Goal: Information Seeking & Learning: Learn about a topic

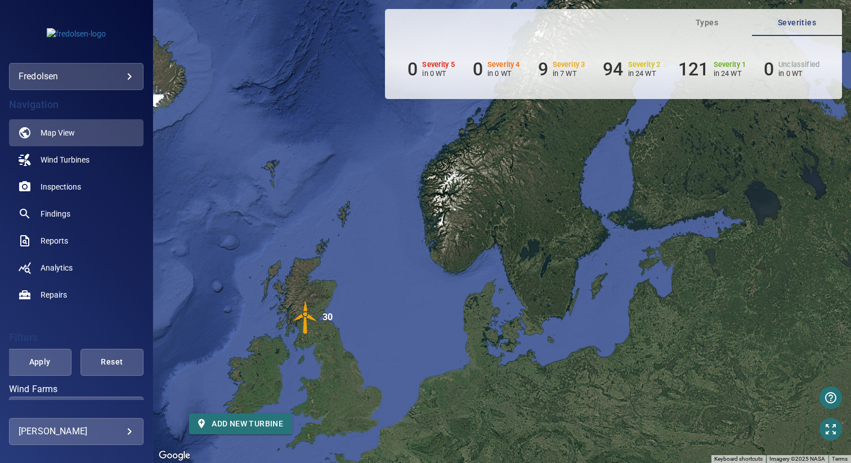
drag, startPoint x: 634, startPoint y: 186, endPoint x: 429, endPoint y: 292, distance: 230.3
click at [429, 292] on div "To activate drag with keyboard, press Alt + Enter. Once in keyboard drag state,…" at bounding box center [502, 231] width 698 height 463
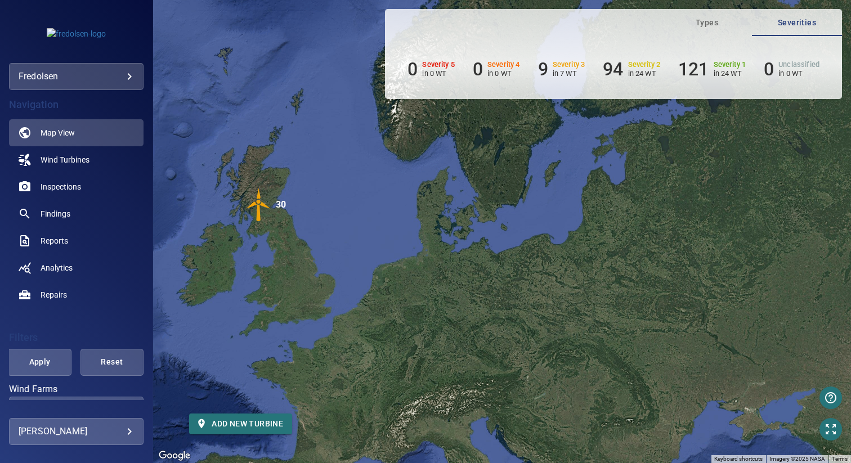
drag, startPoint x: 511, startPoint y: 284, endPoint x: 465, endPoint y: 167, distance: 125.3
click at [465, 167] on div "To activate drag with keyboard, press Alt + Enter. Once in keyboard drag state,…" at bounding box center [502, 231] width 698 height 463
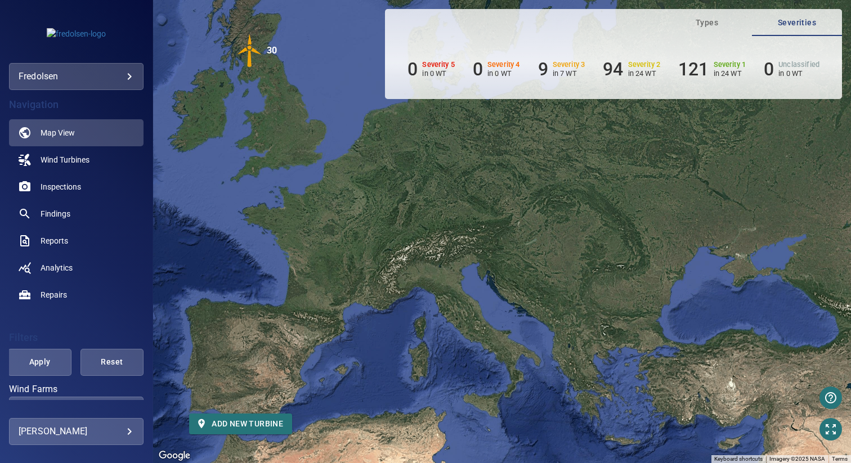
drag, startPoint x: 539, startPoint y: 240, endPoint x: 530, endPoint y: 83, distance: 156.8
click at [530, 83] on div "**********" at bounding box center [425, 231] width 851 height 463
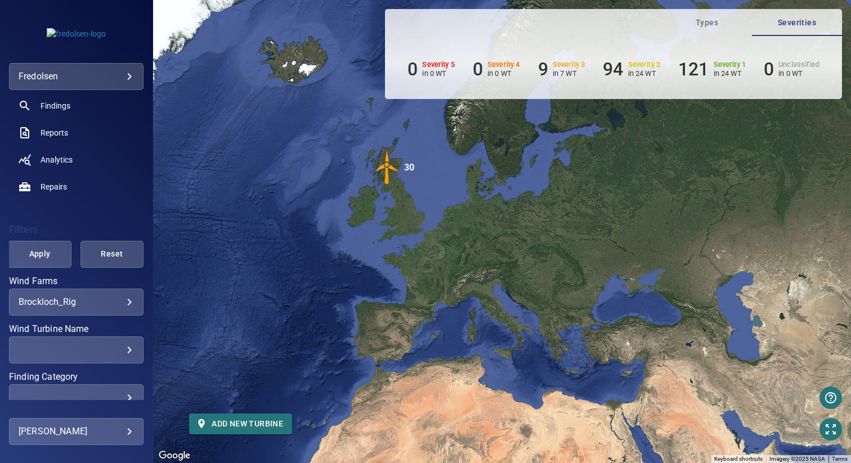
scroll to position [113, 0]
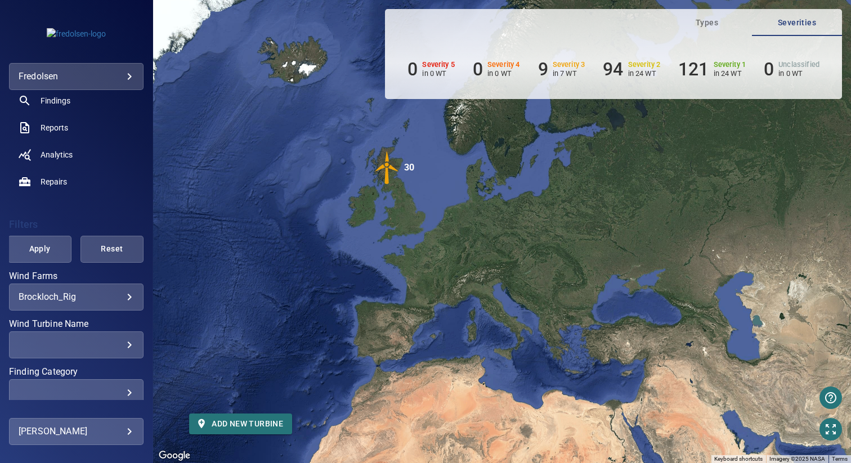
click at [82, 292] on body "**********" at bounding box center [425, 231] width 851 height 463
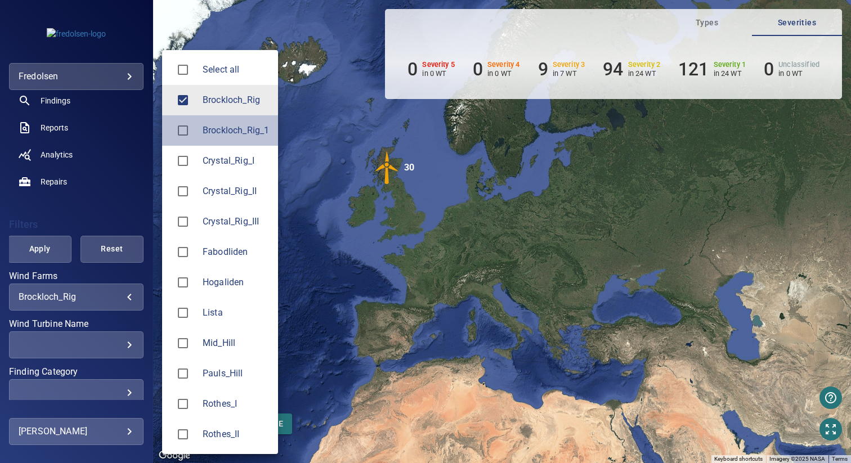
click at [239, 132] on span "Brockloch_Rig_1" at bounding box center [236, 131] width 66 height 14
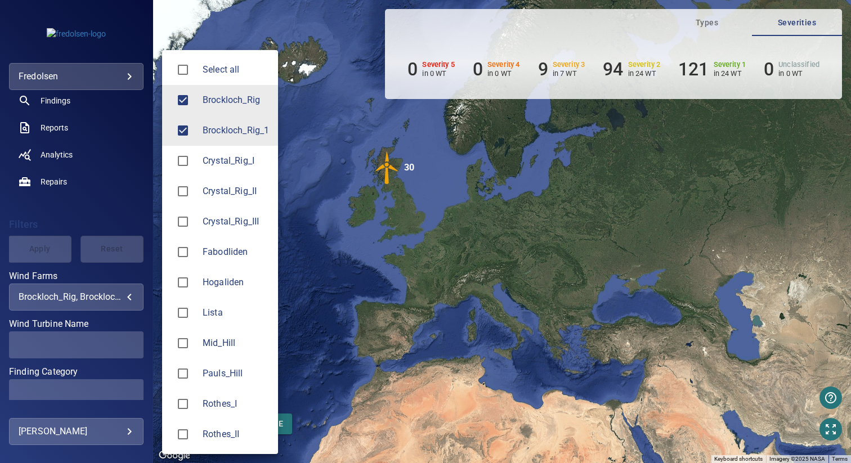
click at [242, 104] on span "Brockloch_Rig" at bounding box center [236, 100] width 66 height 14
type input "**********"
click at [374, 101] on div at bounding box center [425, 231] width 851 height 463
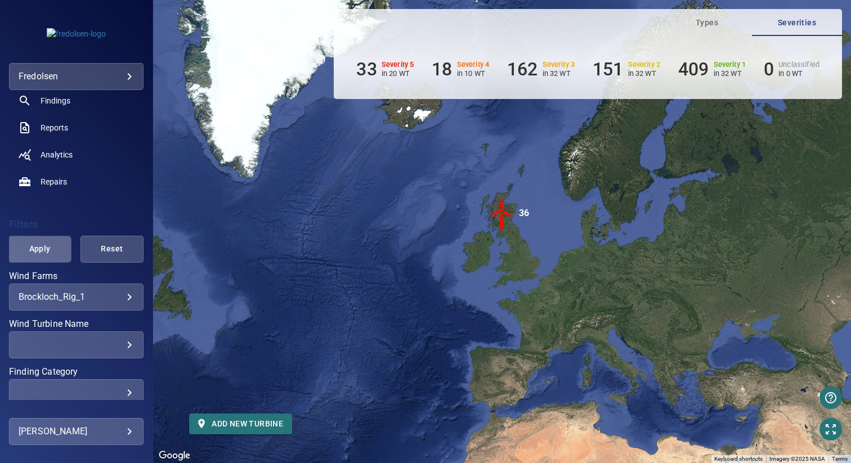
click at [40, 250] on span "Apply" at bounding box center [39, 249] width 35 height 14
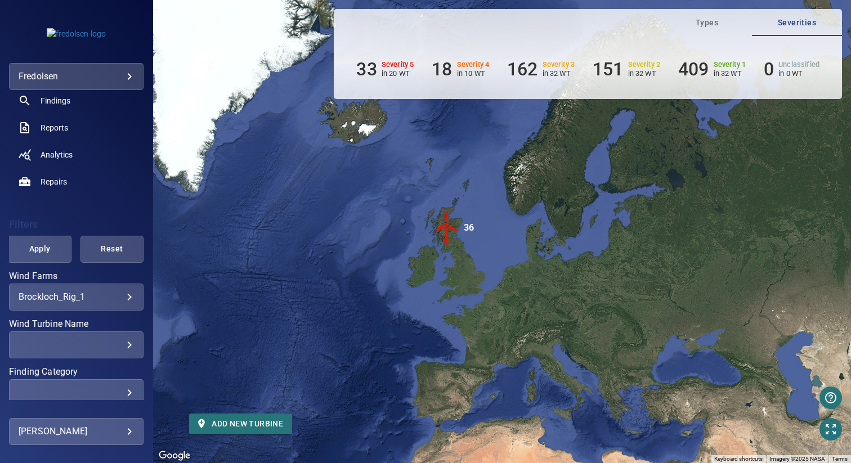
drag, startPoint x: 508, startPoint y: 234, endPoint x: 446, endPoint y: 250, distance: 63.3
click at [446, 250] on div "To activate drag with keyboard, press Alt + Enter. Once in keyboard drag state,…" at bounding box center [502, 231] width 698 height 463
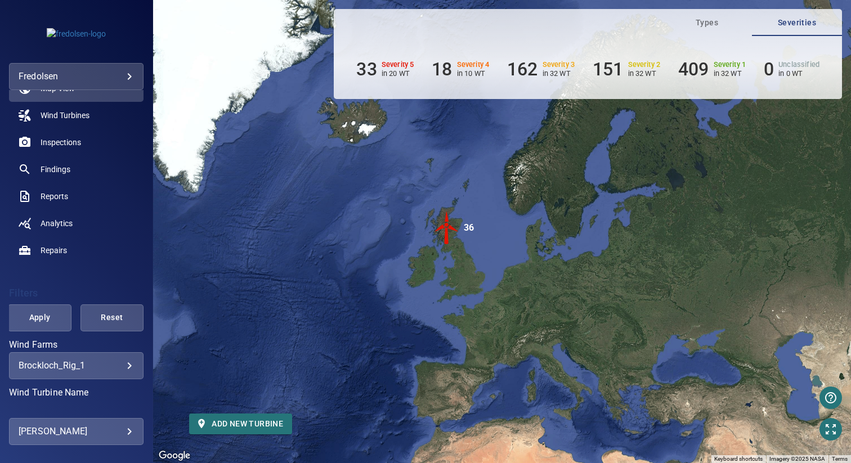
scroll to position [26, 0]
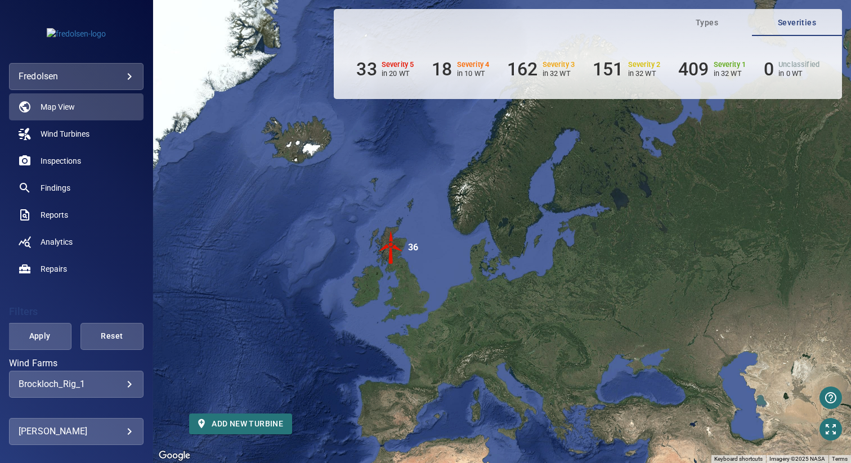
drag, startPoint x: 467, startPoint y: 189, endPoint x: 410, endPoint y: 209, distance: 60.9
click at [410, 209] on div "To activate drag with keyboard, press Alt + Enter. Once in keyboard drag state,…" at bounding box center [502, 231] width 698 height 463
click at [71, 187] on link "Findings" at bounding box center [76, 187] width 135 height 27
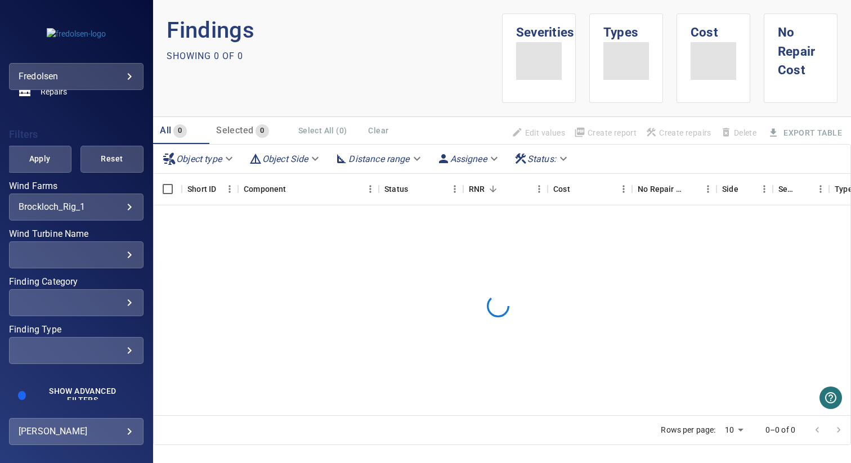
scroll to position [212, 0]
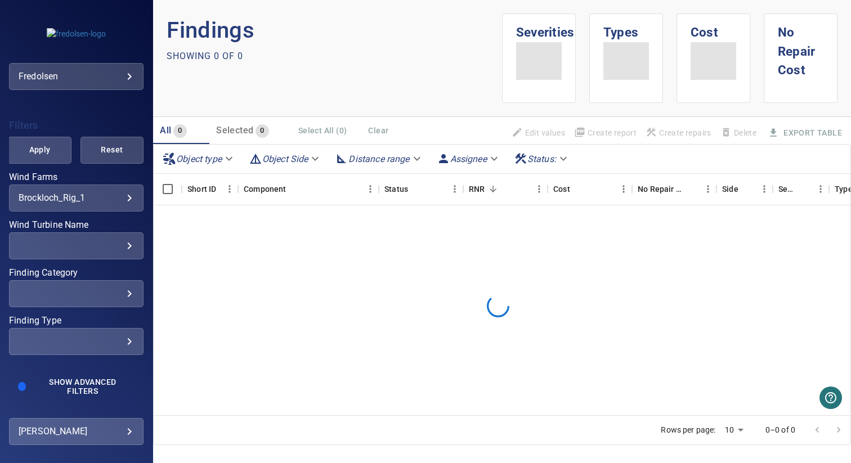
click at [101, 290] on div "​" at bounding box center [76, 293] width 115 height 11
click at [208, 429] on span "5" at bounding box center [227, 435] width 65 height 14
type input "*"
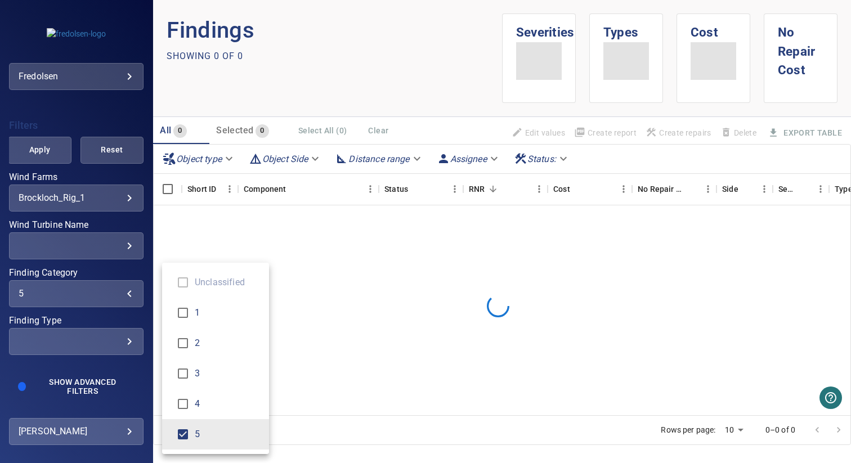
click at [292, 55] on div "Finding Category" at bounding box center [425, 231] width 851 height 463
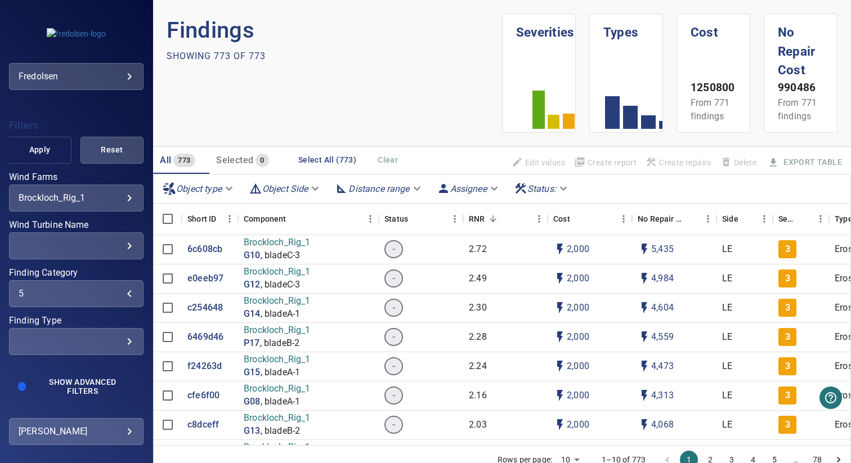
click at [42, 151] on span "Apply" at bounding box center [39, 150] width 35 height 14
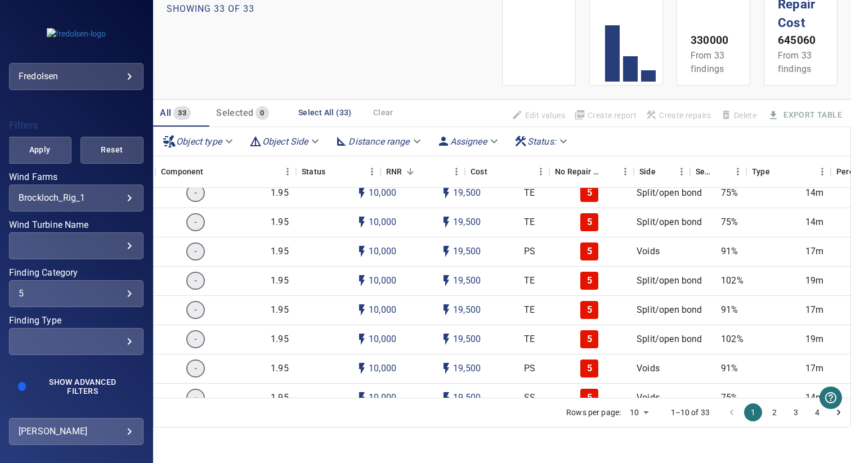
scroll to position [0, 0]
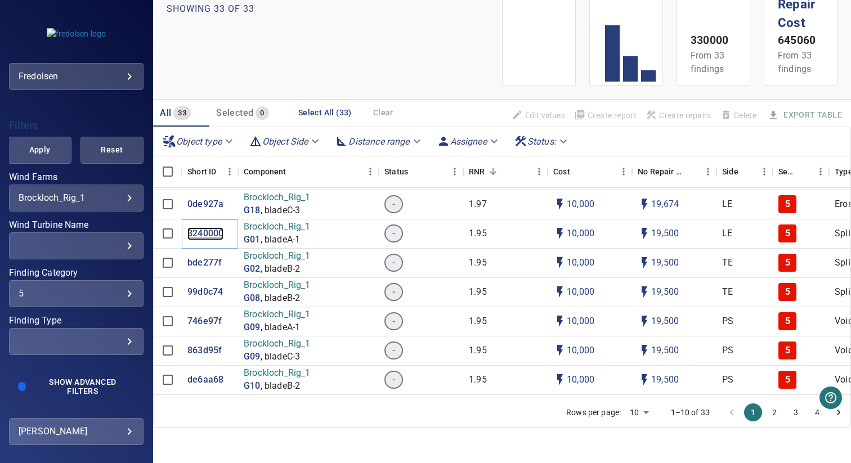
click at [211, 235] on p "3240000" at bounding box center [205, 233] width 36 height 13
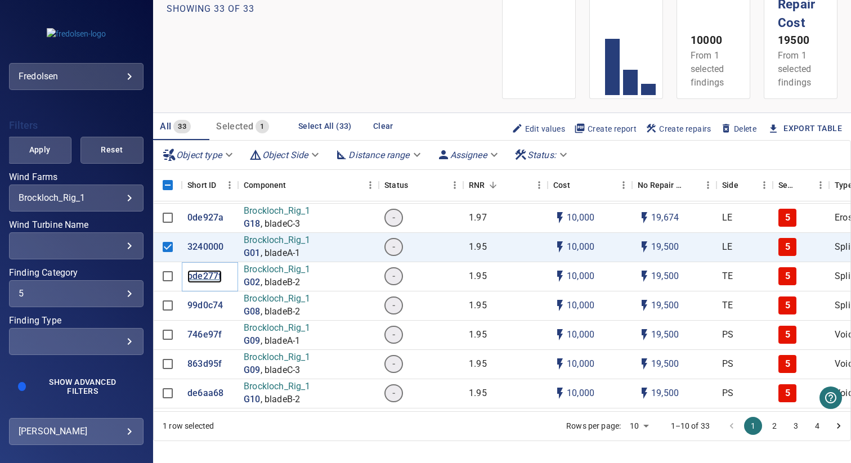
click at [202, 278] on p "bde277f" at bounding box center [204, 276] width 34 height 13
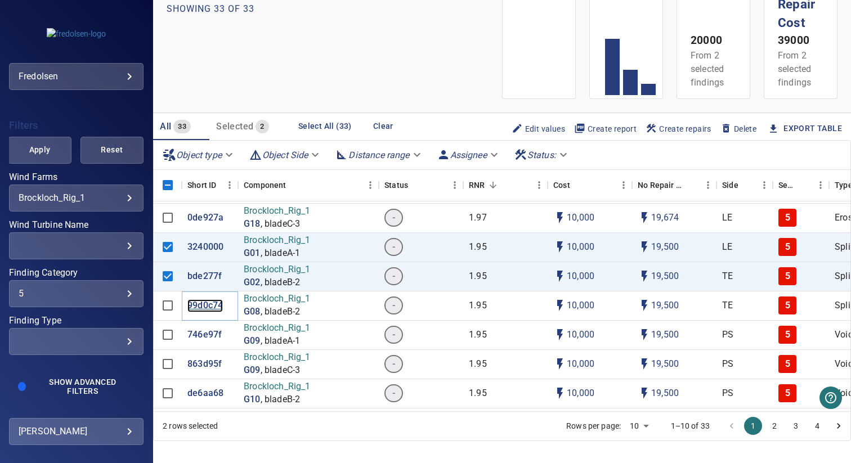
click at [202, 303] on p "99d0c74" at bounding box center [204, 305] width 35 height 13
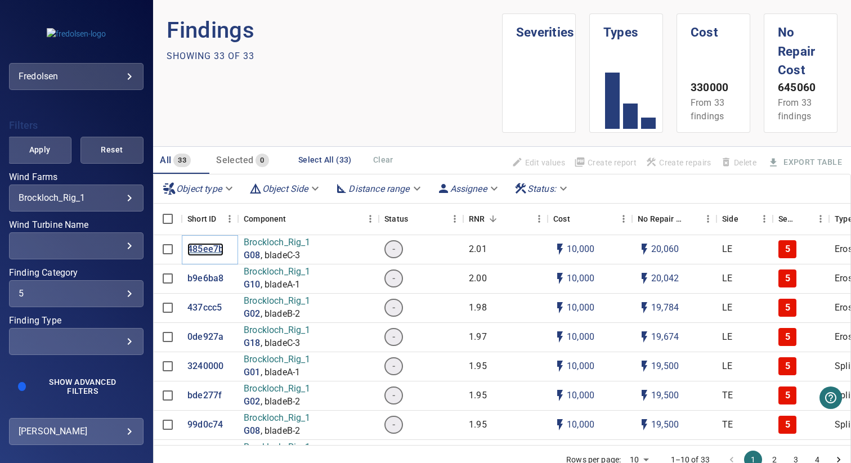
click at [207, 248] on p "485ee7b" at bounding box center [205, 249] width 36 height 13
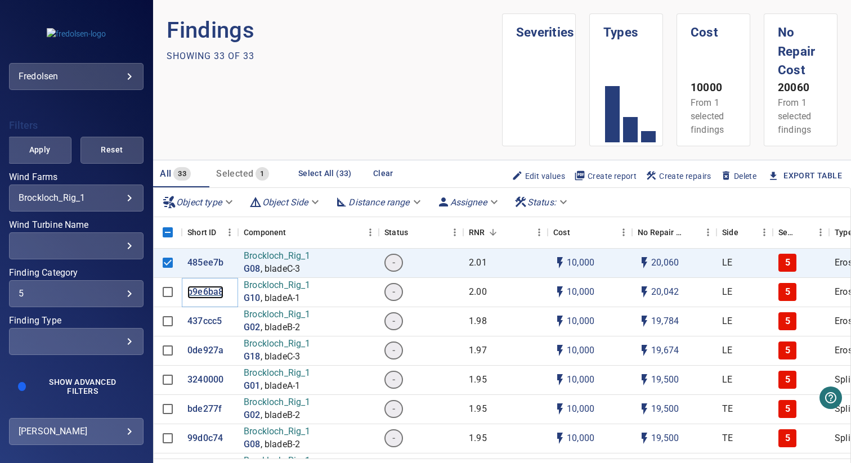
click at [202, 292] on p "b9e6ba8" at bounding box center [205, 292] width 36 height 13
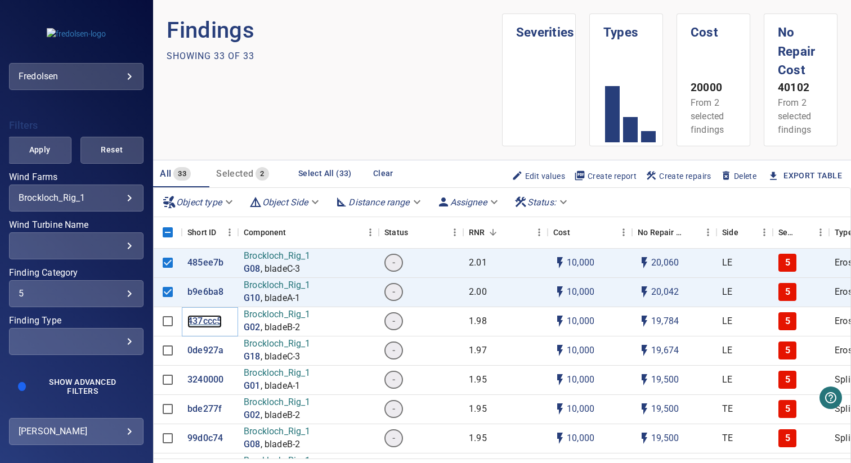
click at [202, 322] on p "437ccc5" at bounding box center [204, 321] width 34 height 13
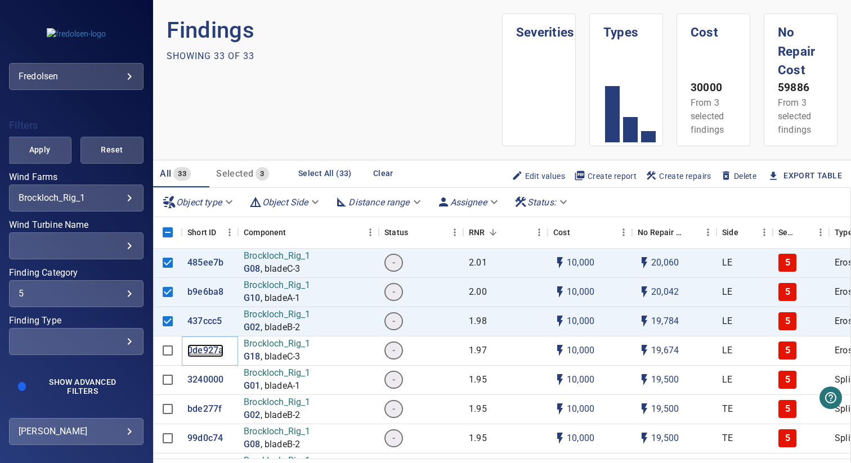
click at [202, 352] on p "0de927a" at bounding box center [205, 350] width 36 height 13
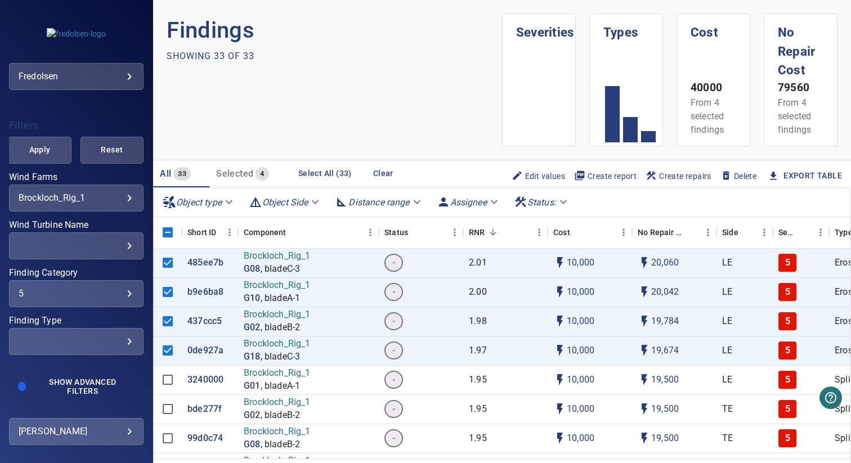
click at [383, 127] on section "Findings Showing 33 of 33" at bounding box center [334, 80] width 335 height 133
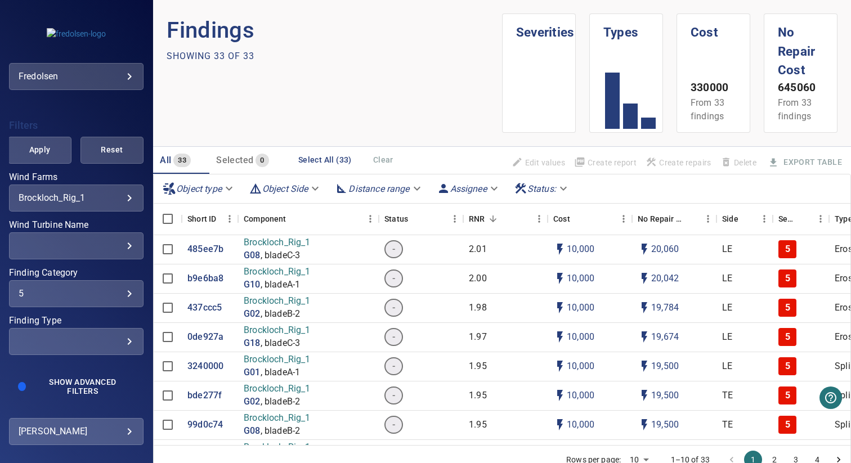
click at [320, 97] on section "Findings Showing 33 of 33" at bounding box center [334, 73] width 335 height 119
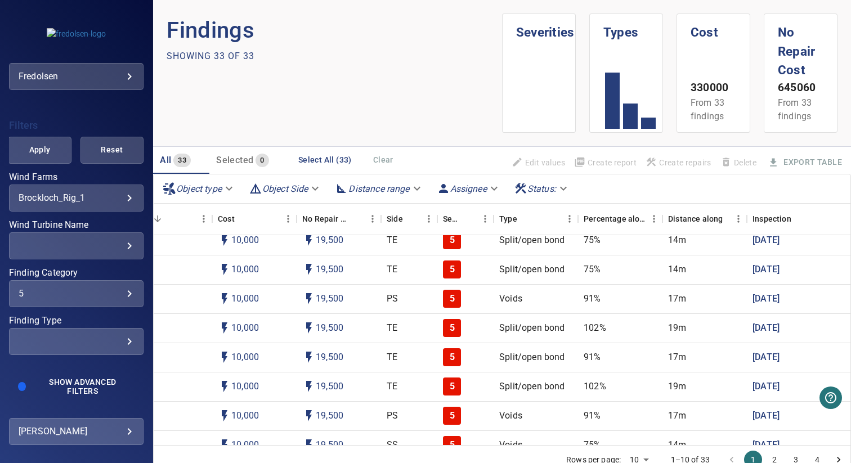
scroll to position [47, 0]
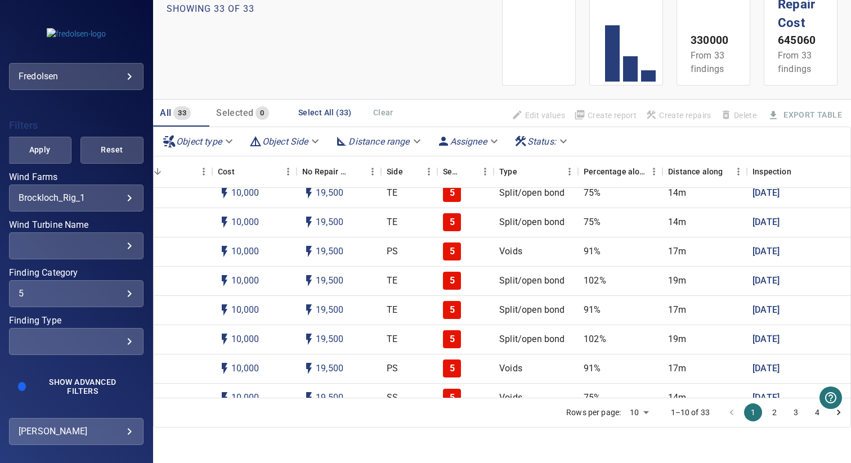
click at [635, 413] on body "**********" at bounding box center [425, 231] width 851 height 463
click at [632, 420] on li "50" at bounding box center [630, 419] width 33 height 20
type input "**"
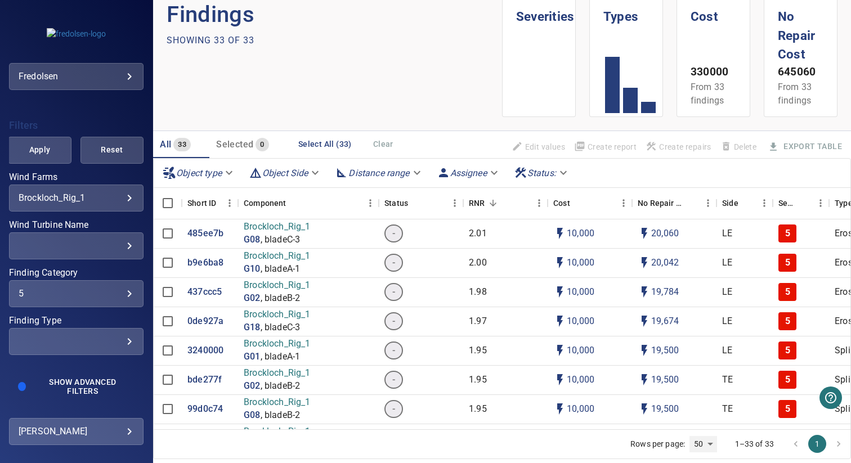
scroll to position [0, 0]
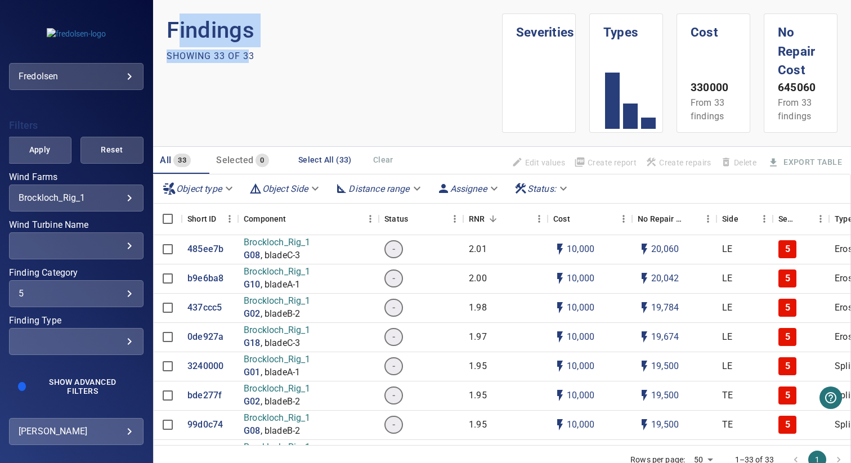
drag, startPoint x: 177, startPoint y: 32, endPoint x: 249, endPoint y: 53, distance: 74.6
click at [249, 53] on section "Findings Showing 33 of 33" at bounding box center [334, 73] width 335 height 119
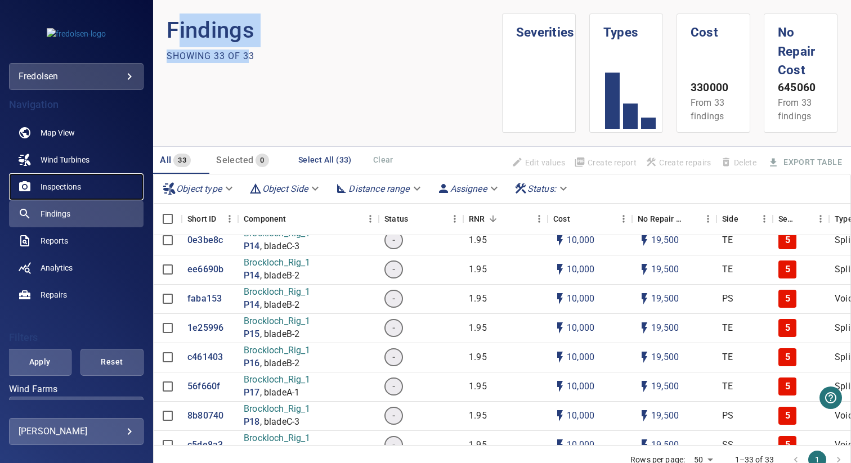
click at [75, 189] on span "Inspections" at bounding box center [61, 186] width 41 height 11
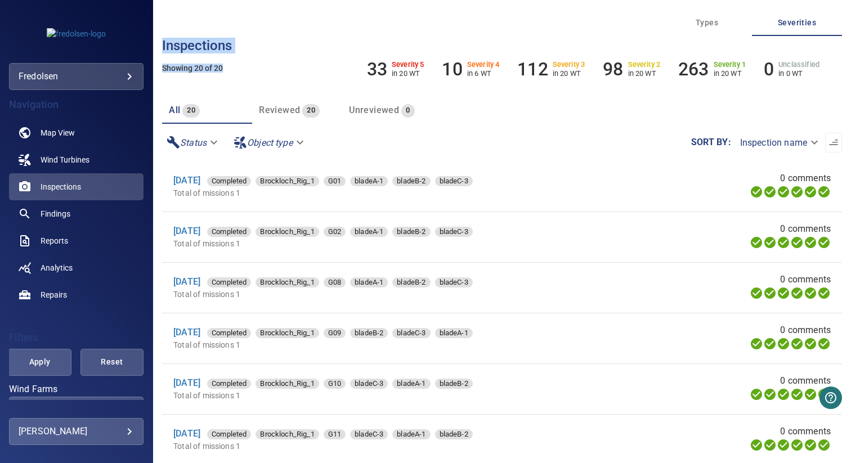
drag, startPoint x: 162, startPoint y: 43, endPoint x: 233, endPoint y: 66, distance: 74.4
click at [233, 66] on div "**********" at bounding box center [502, 231] width 698 height 463
click at [207, 66] on h5 "Showing 20 of 20" at bounding box center [502, 68] width 680 height 8
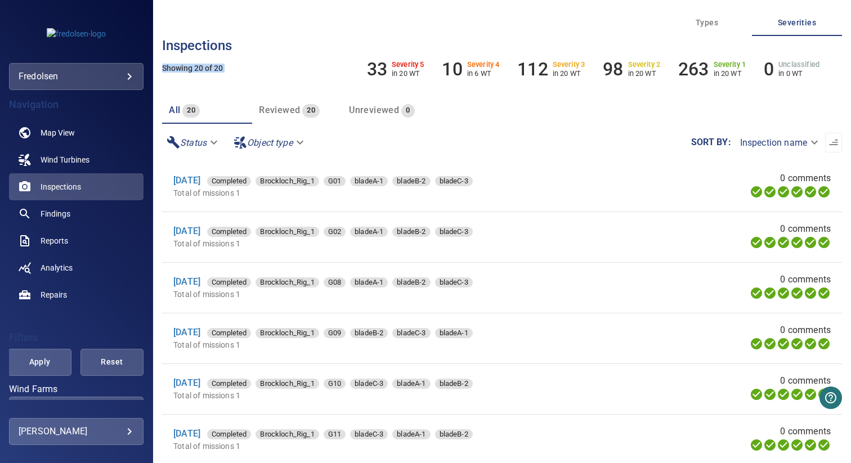
click at [190, 42] on h3 "Inspections" at bounding box center [502, 45] width 680 height 15
click at [214, 43] on h3 "Inspections" at bounding box center [502, 45] width 680 height 15
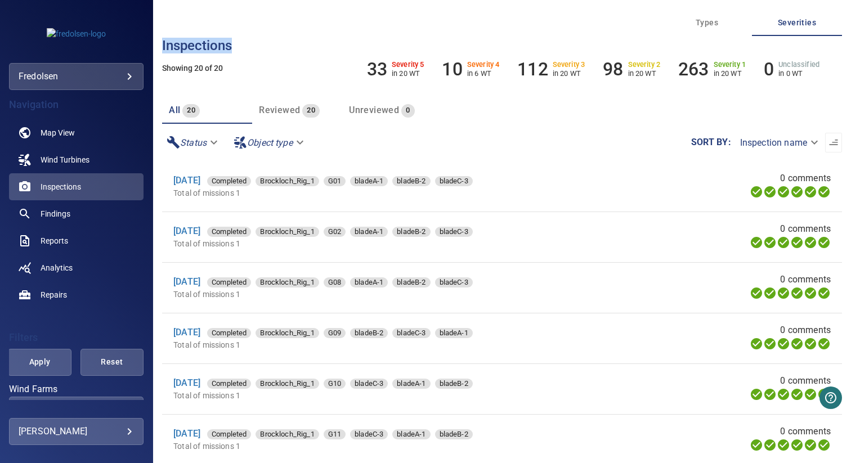
click at [214, 43] on h3 "Inspections" at bounding box center [502, 45] width 680 height 15
click at [69, 222] on link "Findings" at bounding box center [76, 213] width 135 height 27
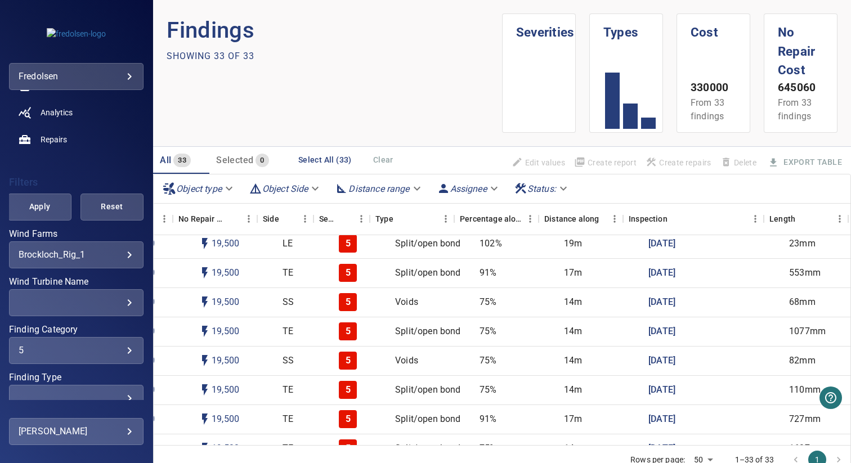
scroll to position [357, 474]
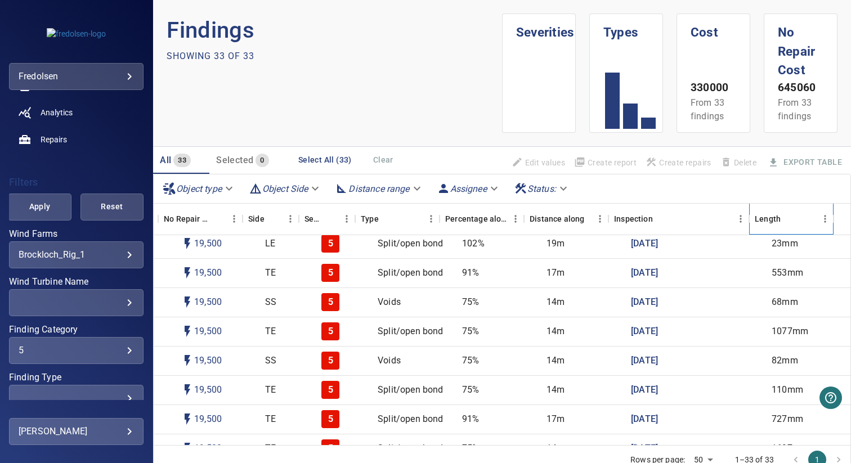
click at [772, 219] on div "Length" at bounding box center [768, 219] width 26 height 32
click at [779, 220] on div "Length" at bounding box center [786, 219] width 62 height 32
click at [768, 219] on div "Length" at bounding box center [768, 219] width 26 height 32
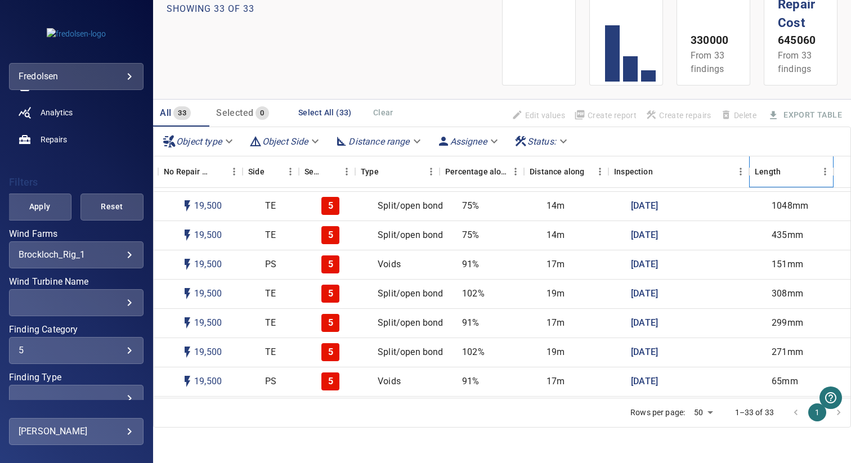
scroll to position [691, 474]
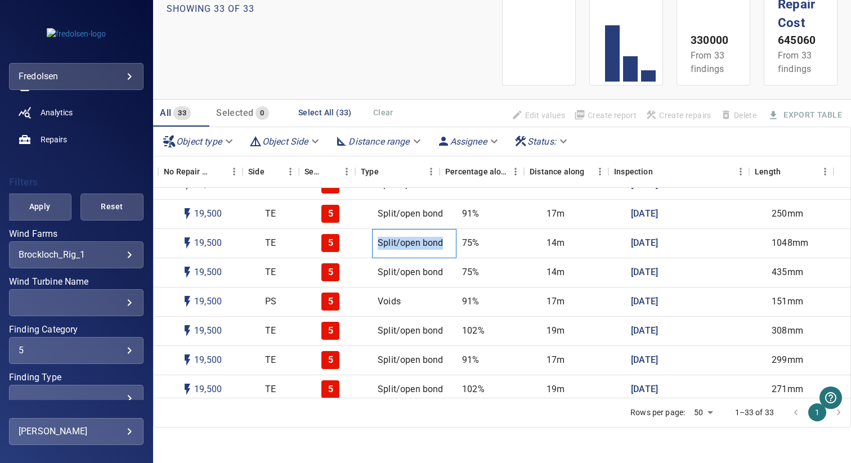
drag, startPoint x: 362, startPoint y: 240, endPoint x: 423, endPoint y: 239, distance: 60.8
click at [429, 239] on div "Split/open bond" at bounding box center [414, 243] width 84 height 29
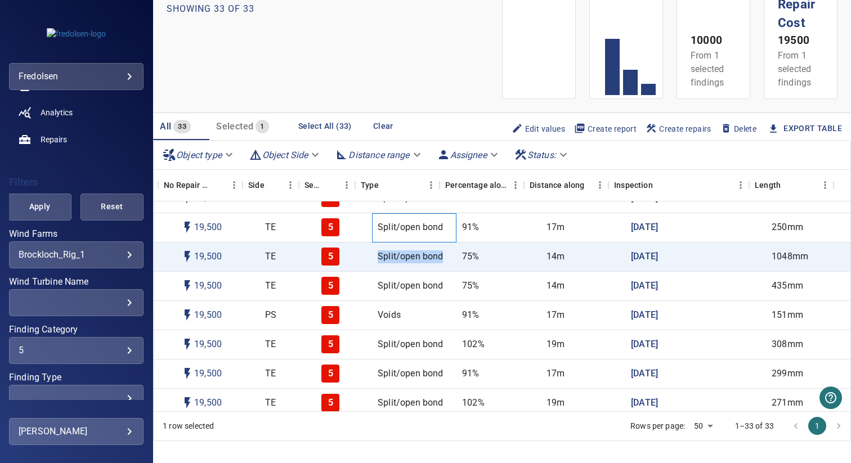
click at [397, 240] on div "Split/open bond" at bounding box center [414, 227] width 84 height 29
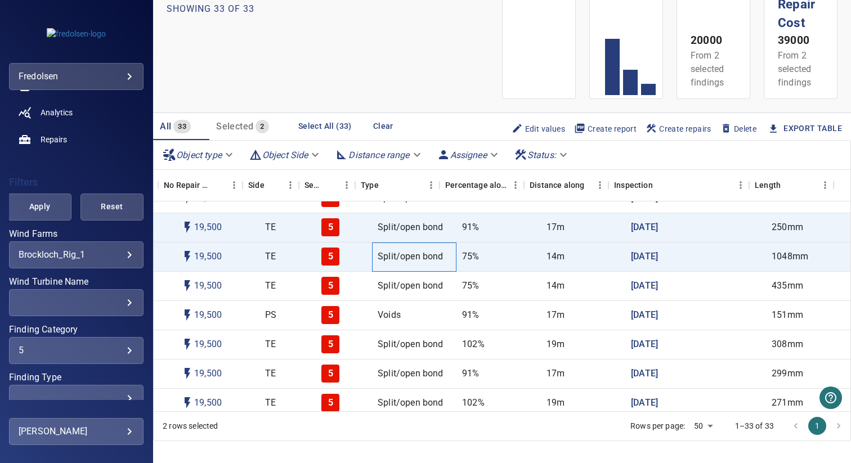
click at [386, 256] on p "Split/open bond" at bounding box center [410, 256] width 65 height 13
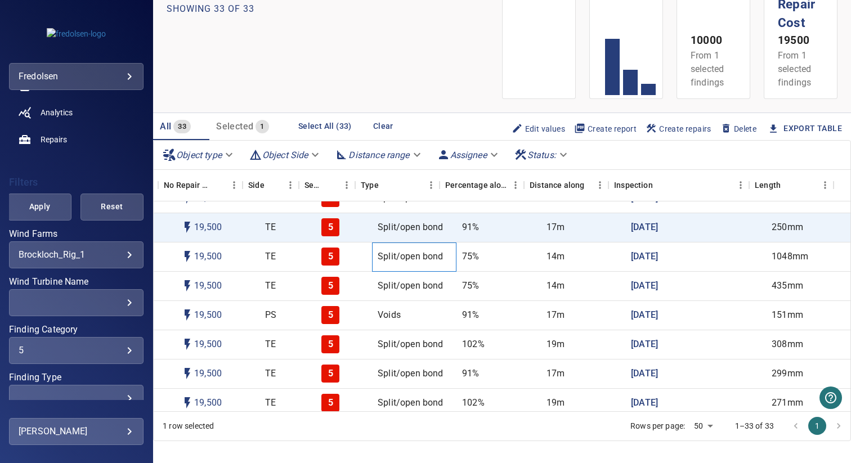
click at [386, 256] on p "Split/open bond" at bounding box center [410, 256] width 65 height 13
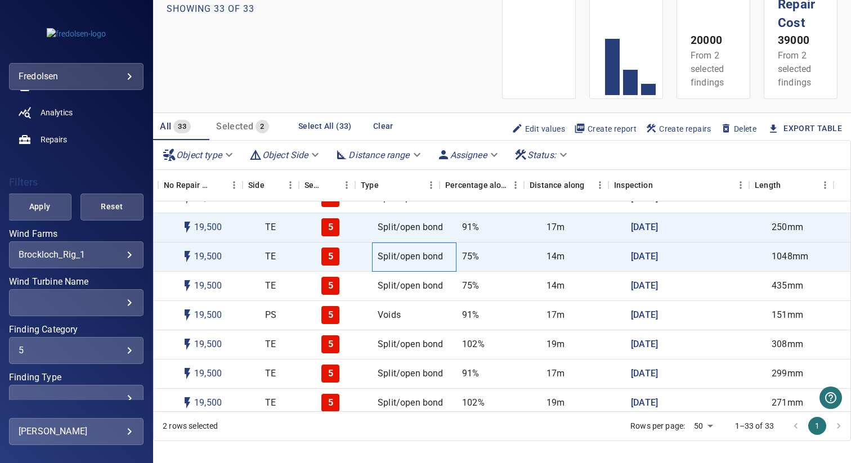
scroll to position [691, 0]
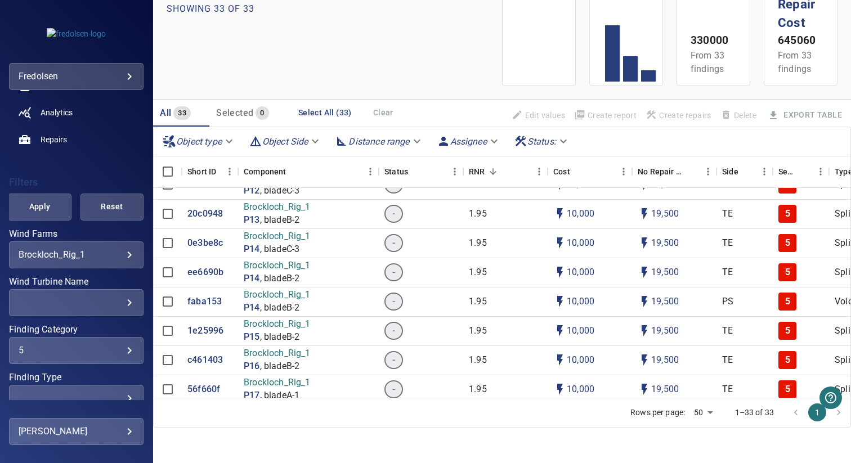
click at [339, 44] on section "Findings Showing 33 of 33" at bounding box center [334, 25] width 335 height 119
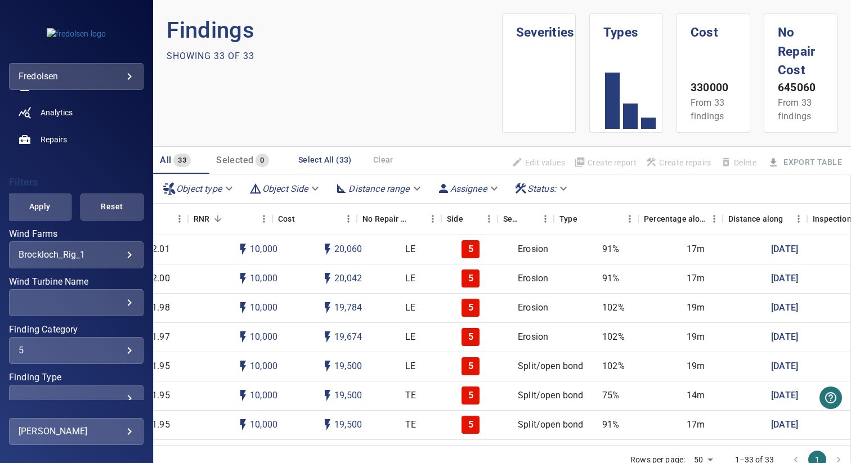
scroll to position [0, 0]
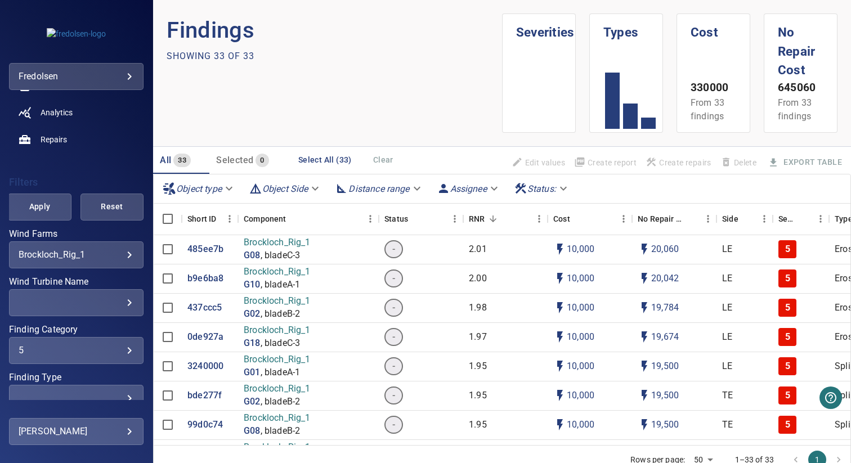
click at [425, 93] on section "Findings Showing 33 of 33" at bounding box center [334, 73] width 335 height 119
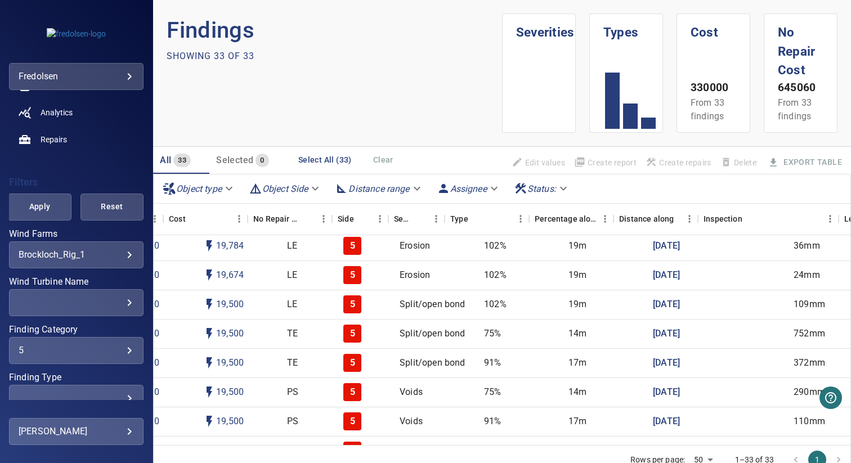
scroll to position [62, 0]
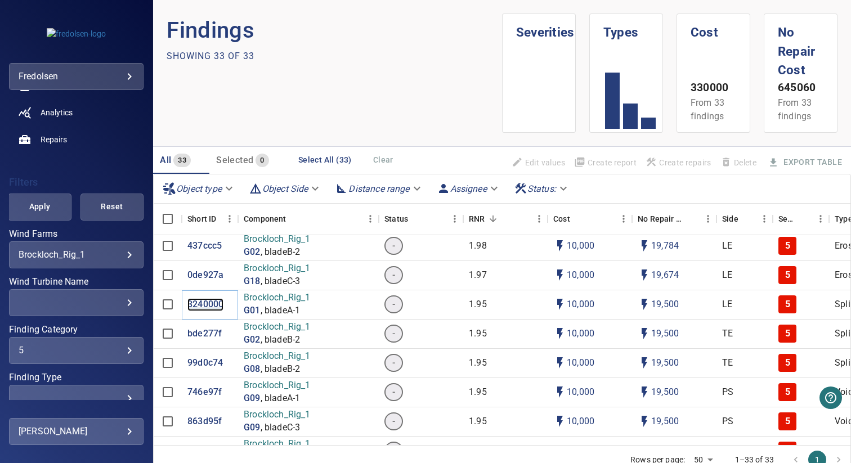
click at [200, 302] on p "3240000" at bounding box center [205, 304] width 36 height 13
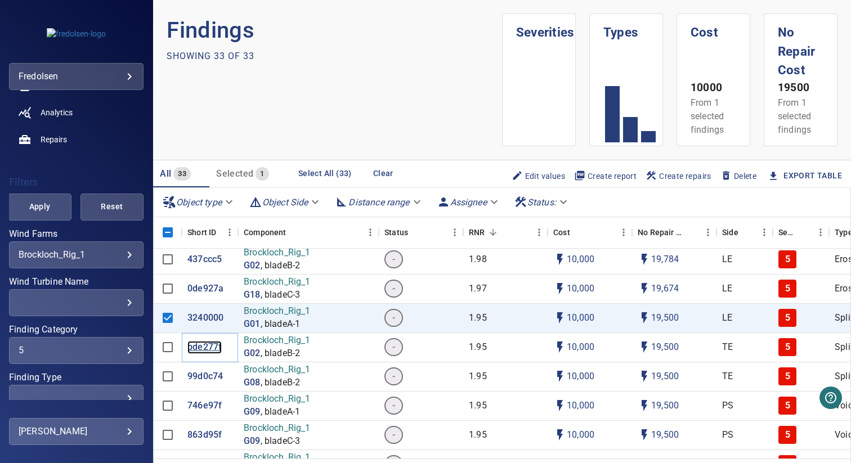
click at [199, 348] on p "bde277f" at bounding box center [204, 347] width 34 height 13
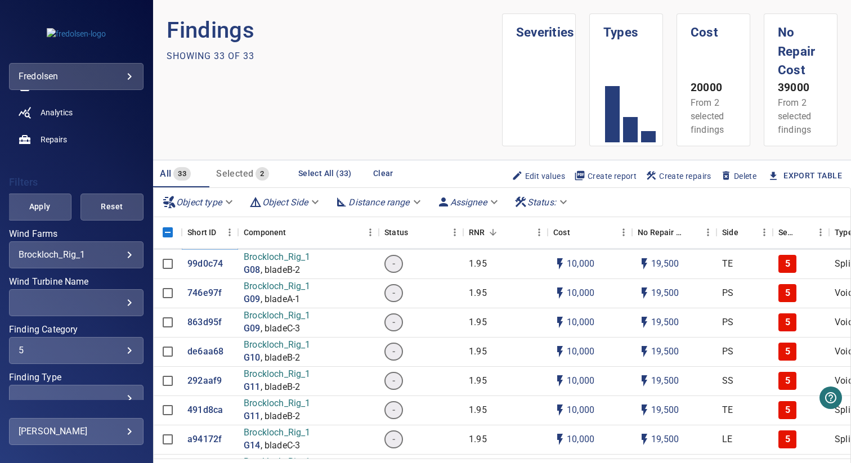
scroll to position [177, 0]
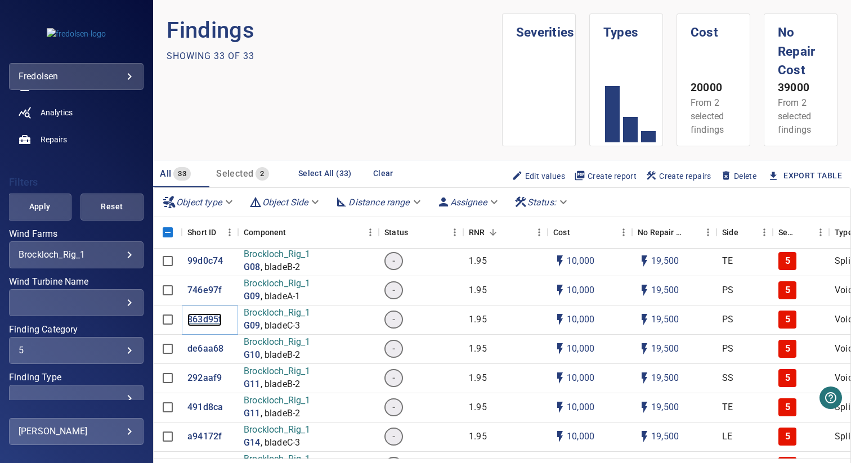
click at [213, 318] on p "863d95f" at bounding box center [204, 319] width 34 height 13
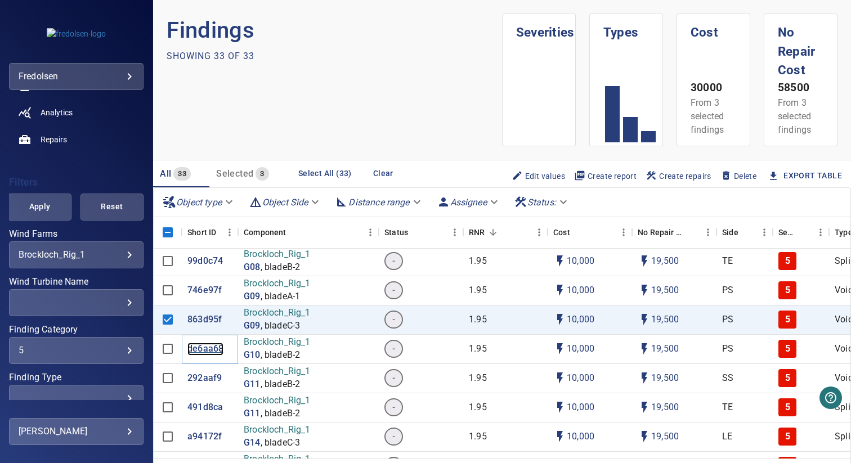
click at [209, 353] on p "de6aa68" at bounding box center [205, 349] width 36 height 13
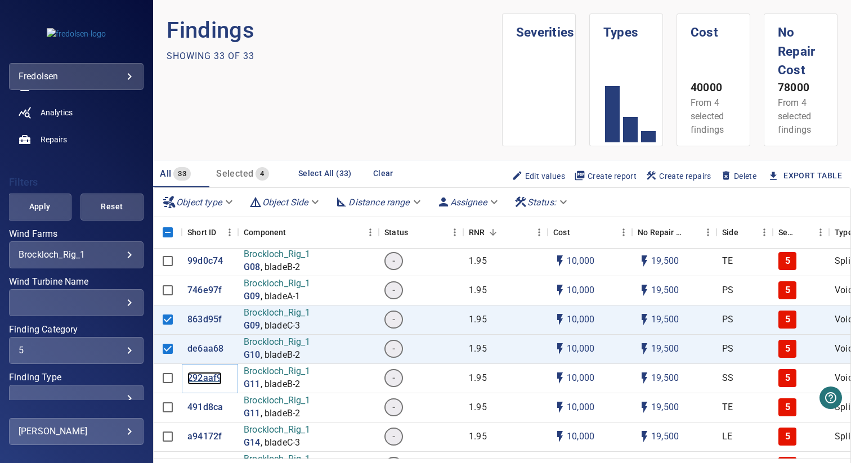
click at [207, 375] on p "292aaf9" at bounding box center [204, 378] width 34 height 13
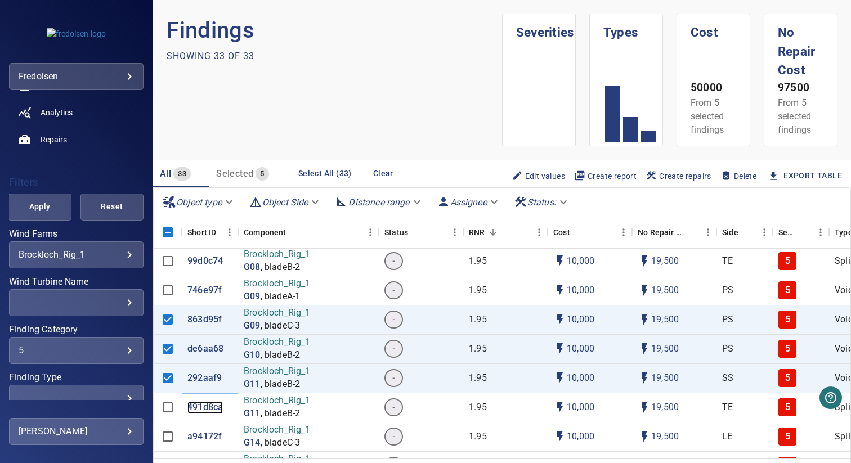
click at [209, 406] on p "491d8ca" at bounding box center [204, 407] width 35 height 13
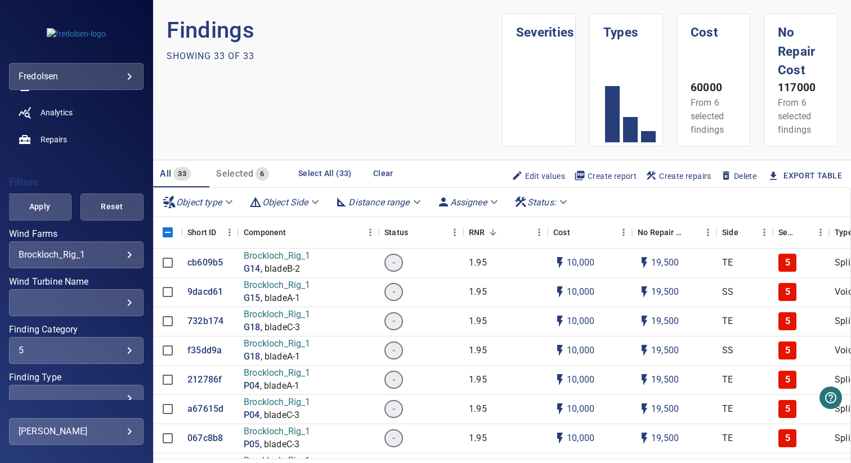
scroll to position [413, 0]
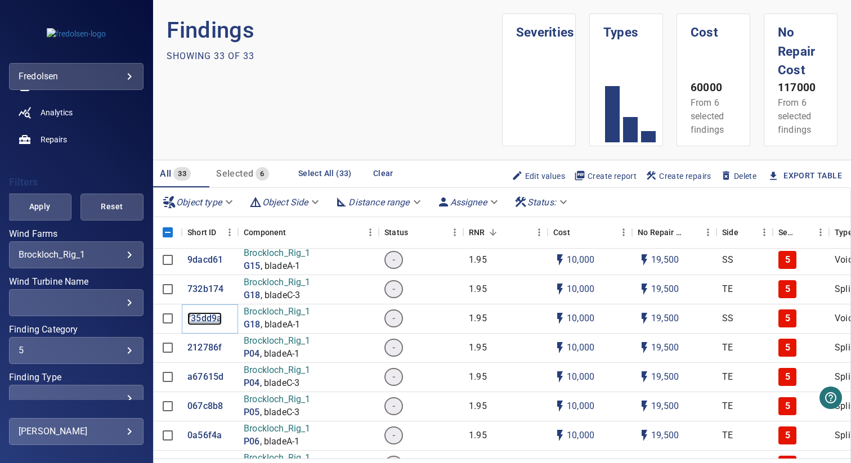
click at [205, 317] on p "f35dd9a" at bounding box center [204, 318] width 34 height 13
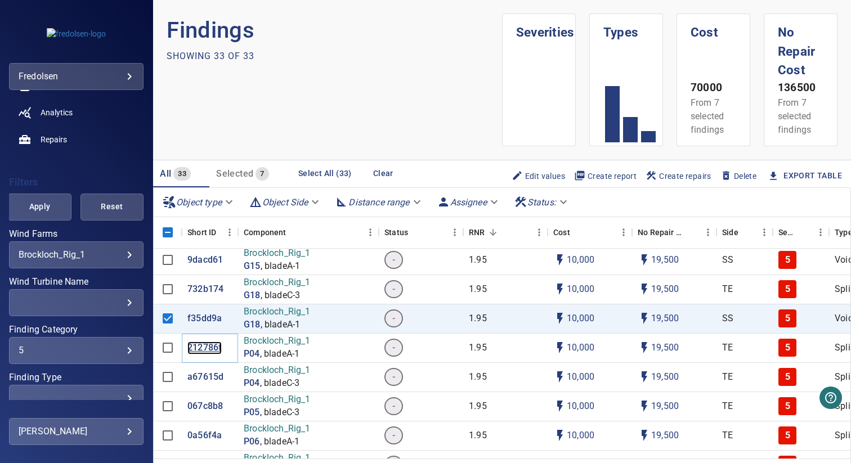
click at [205, 346] on p "212786f" at bounding box center [204, 348] width 34 height 13
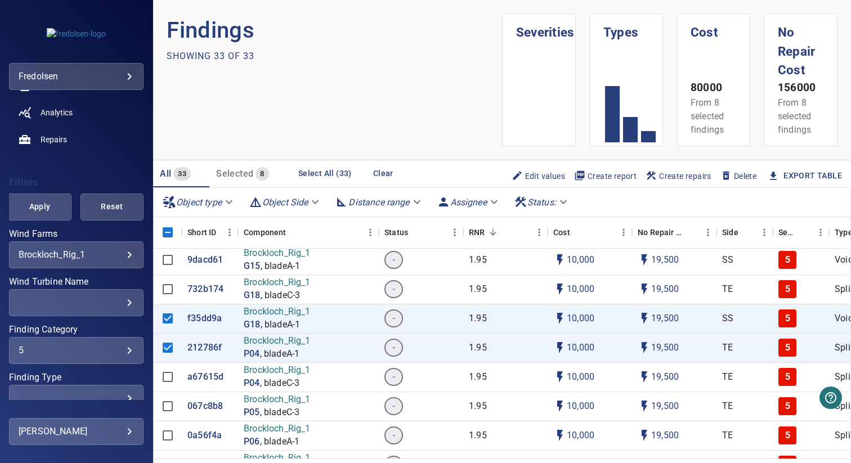
click at [404, 108] on section "Findings Showing 33 of 33" at bounding box center [334, 80] width 335 height 133
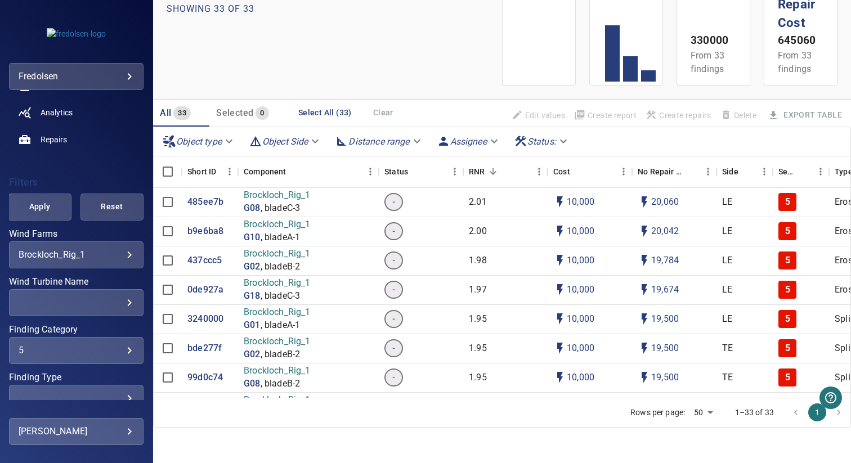
scroll to position [0, 474]
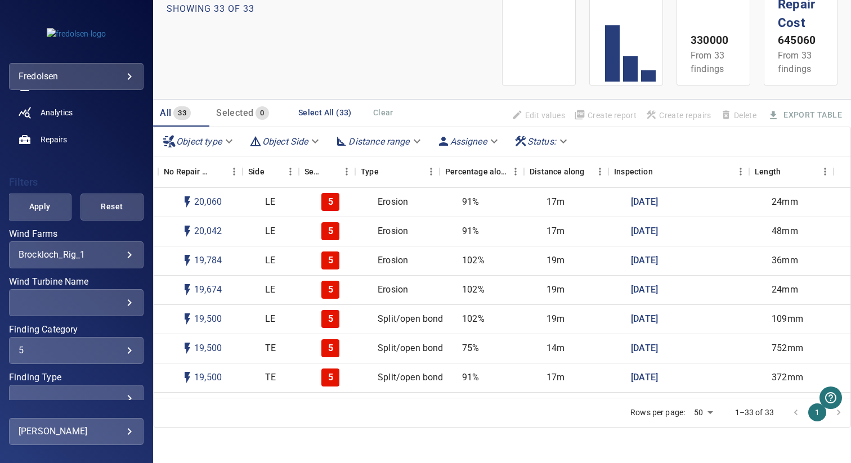
click at [80, 255] on body "**********" at bounding box center [425, 231] width 851 height 463
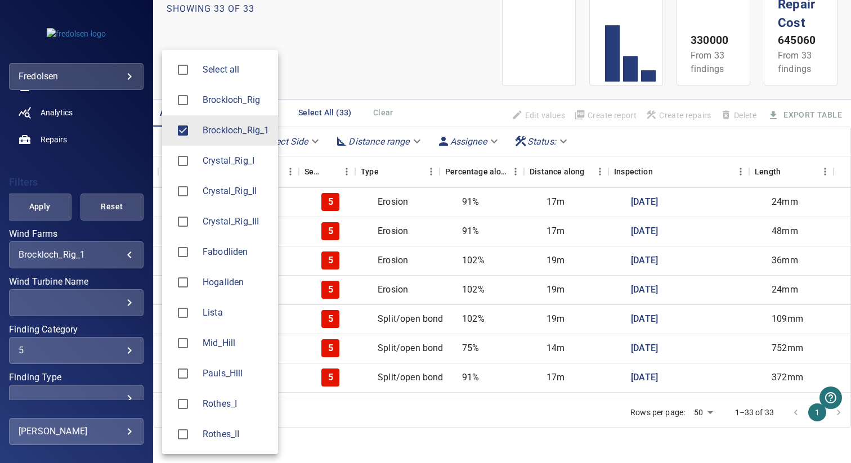
click at [234, 95] on span "Brockloch_Rig" at bounding box center [236, 100] width 66 height 14
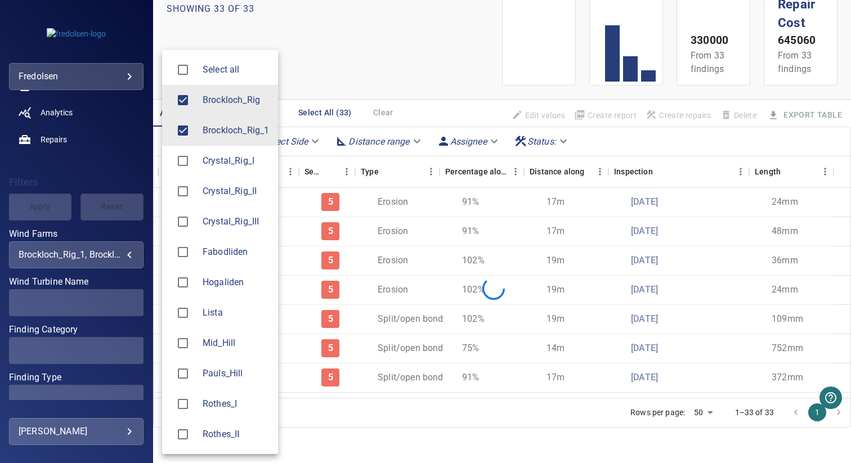
click at [234, 132] on span "Brockloch_Rig_1" at bounding box center [236, 131] width 66 height 14
type input "**********"
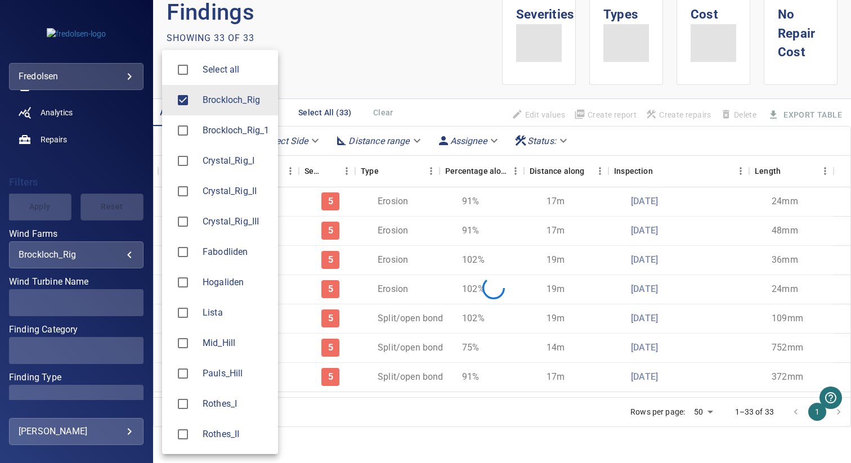
scroll to position [17, 0]
click at [353, 91] on div at bounding box center [425, 231] width 851 height 463
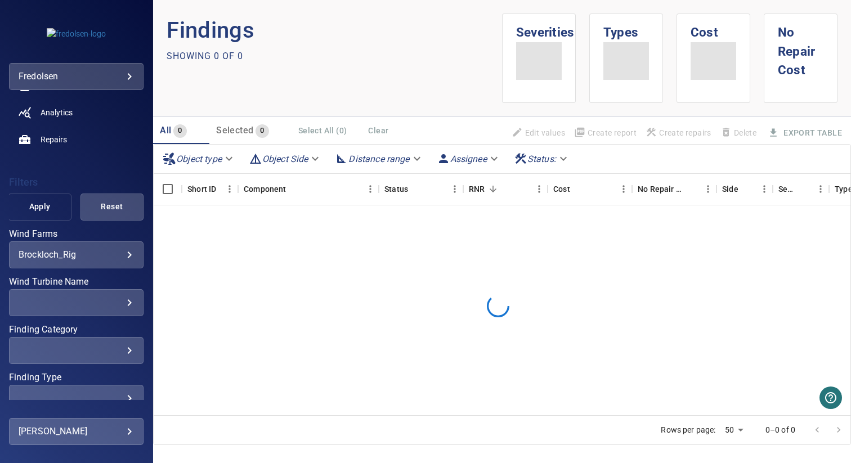
click at [47, 205] on span "Apply" at bounding box center [39, 207] width 35 height 14
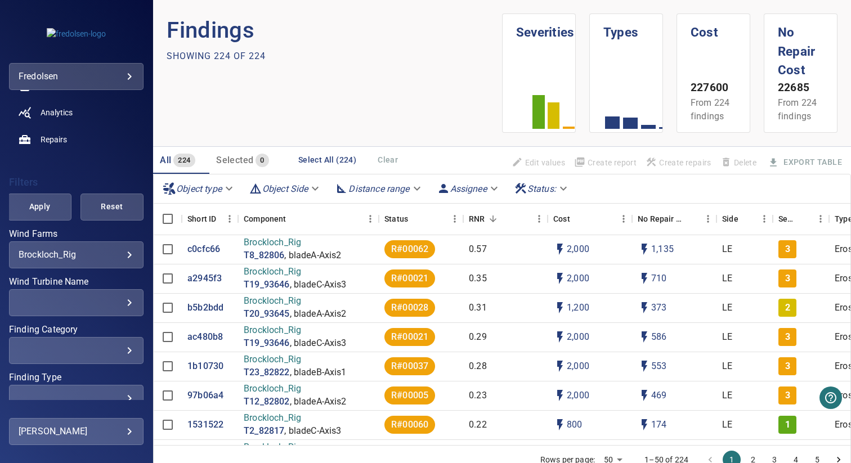
scroll to position [0, 0]
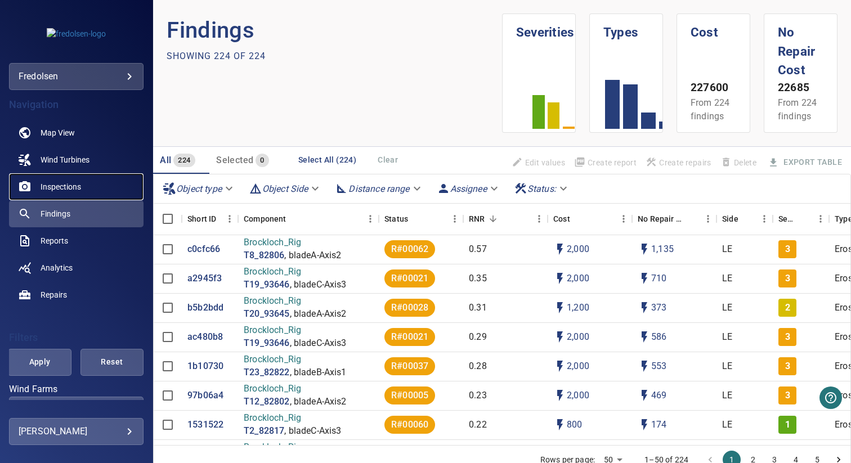
click at [56, 181] on span "Inspections" at bounding box center [61, 186] width 41 height 11
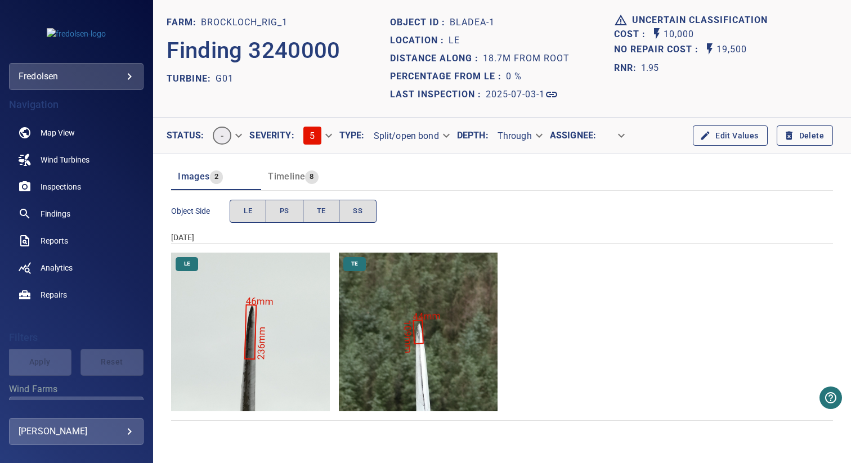
click at [400, 339] on img "Brockloch_Rig_1/G01/2025-07-03-1/2025-07-03-1/image8wp11.jpg" at bounding box center [418, 332] width 159 height 159
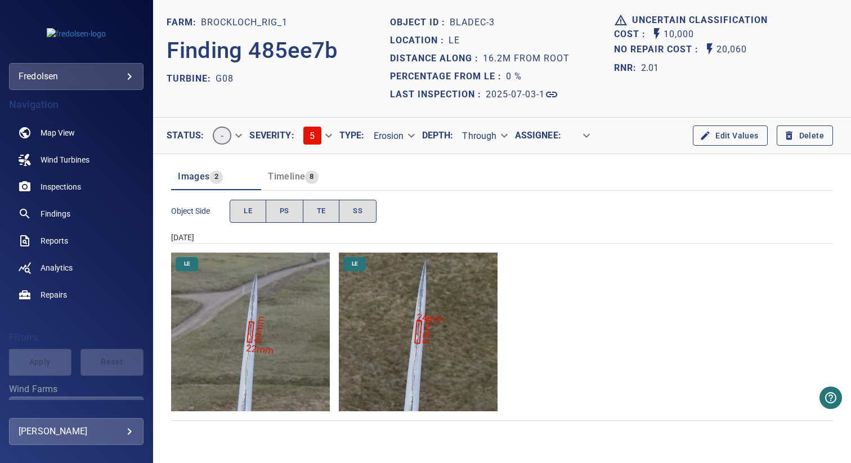
click at [373, 320] on img "Brockloch_Rig_1/G08/2025-07-03-1/2025-07-03-1/image88wp100.jpg" at bounding box center [418, 332] width 159 height 159
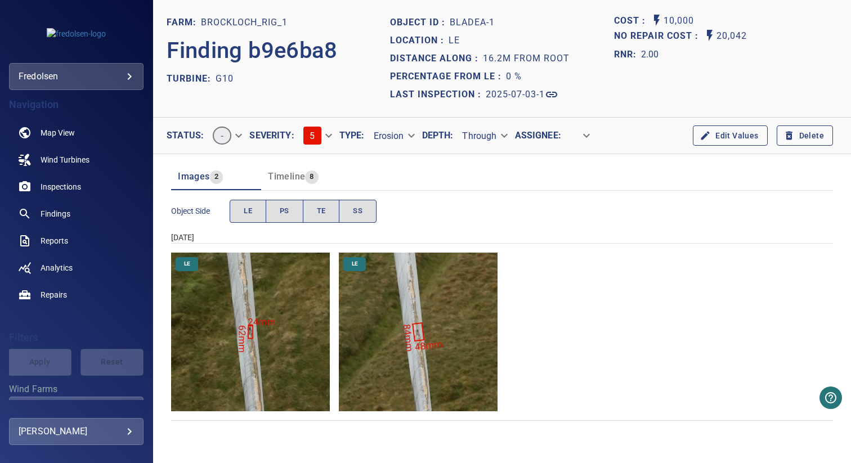
click at [373, 320] on img "Brockloch_Rig_1/G10/2025-07-03-1/2025-07-03-2/image56wp65.jpg" at bounding box center [418, 332] width 159 height 159
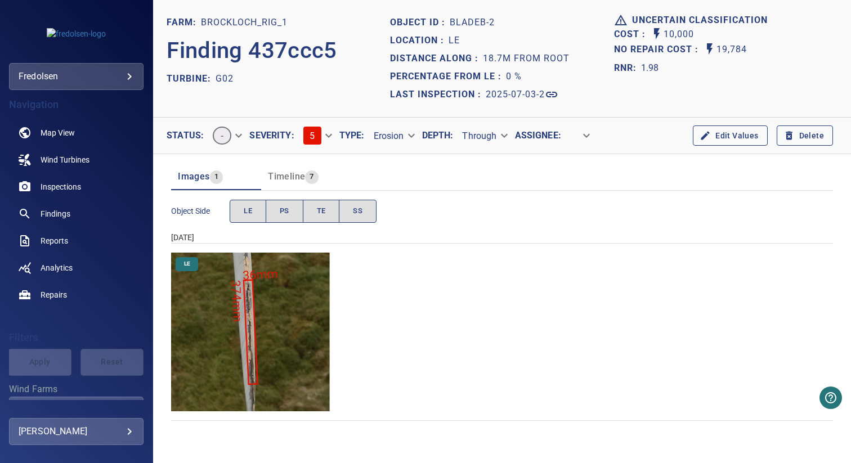
click at [308, 310] on img "Brockloch_Rig_1/G02/2025-07-03-2/2025-07-03-1/image56wp64.jpg" at bounding box center [250, 332] width 159 height 159
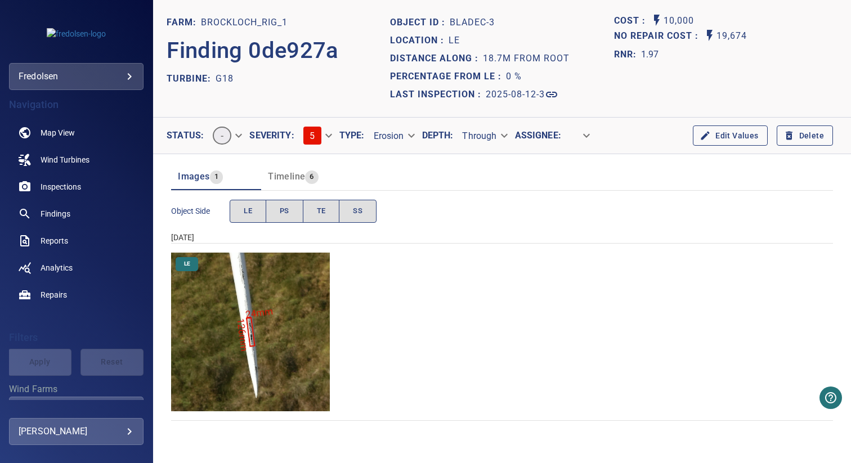
click at [308, 310] on img "Brockloch_Rig_1/G18/2025-08-12-3/2025-08-12-1/image88wp100.jpg" at bounding box center [250, 332] width 159 height 159
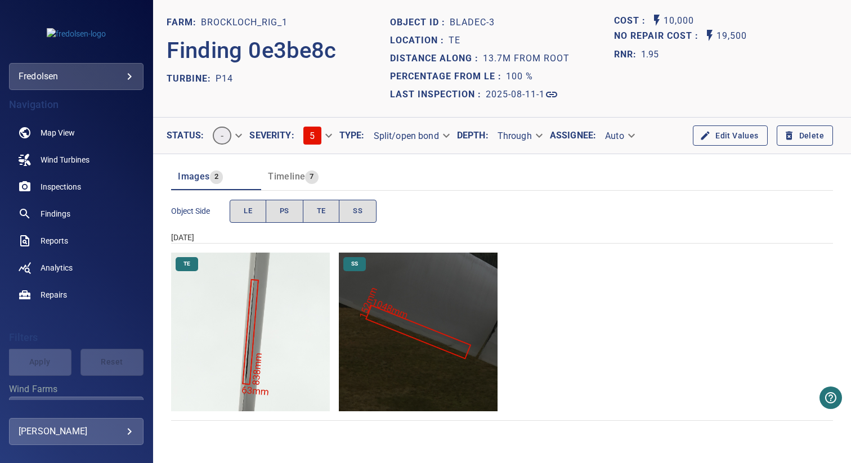
click at [303, 334] on img "Brockloch_Rig_1/P14/2025-08-11-1/2025-08-11-1/image73wp80.jpg" at bounding box center [250, 332] width 159 height 159
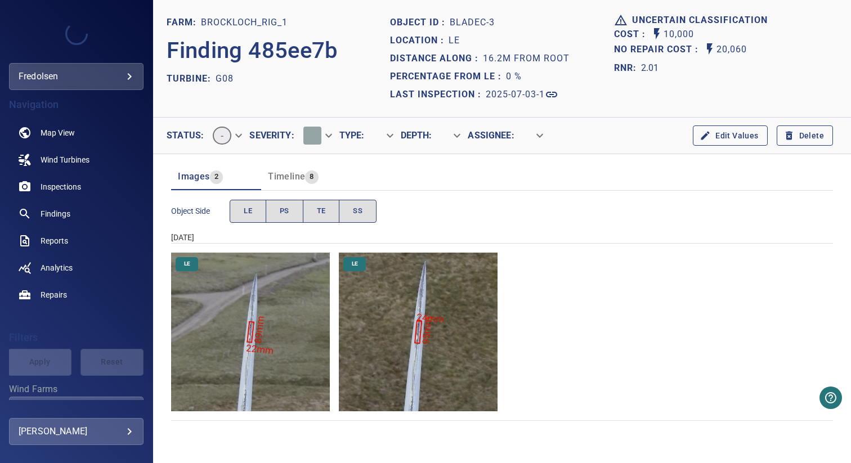
click at [299, 175] on span "Timeline" at bounding box center [286, 176] width 37 height 11
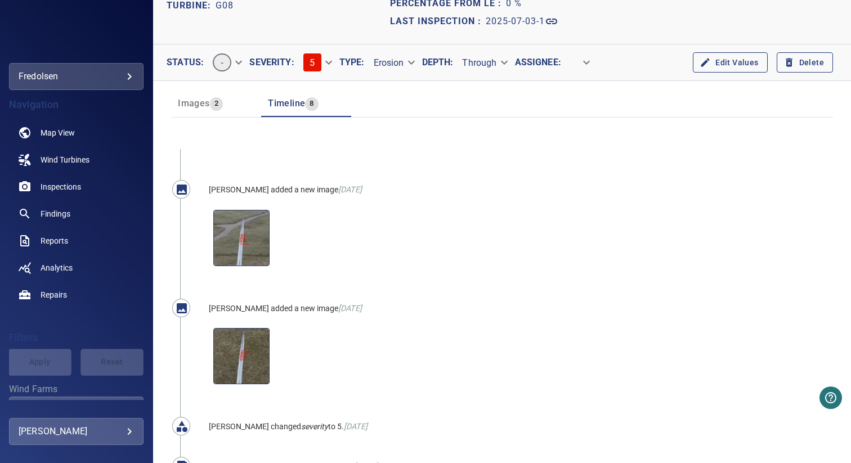
scroll to position [12, 0]
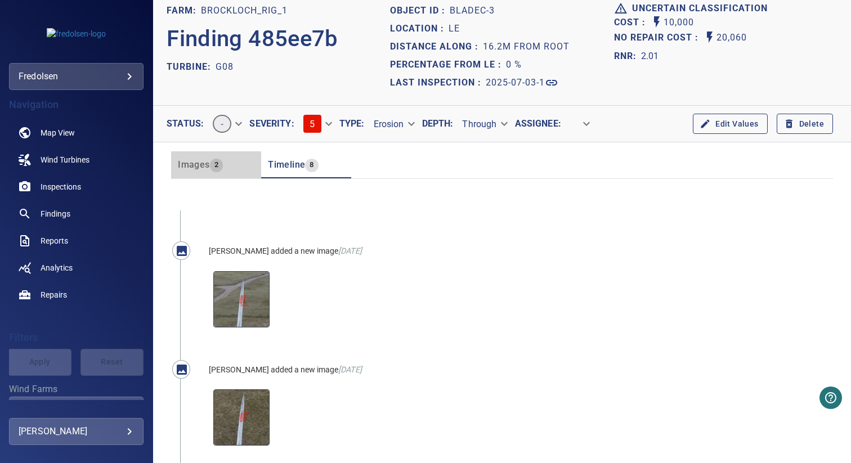
click at [202, 165] on span "Images" at bounding box center [194, 164] width 32 height 11
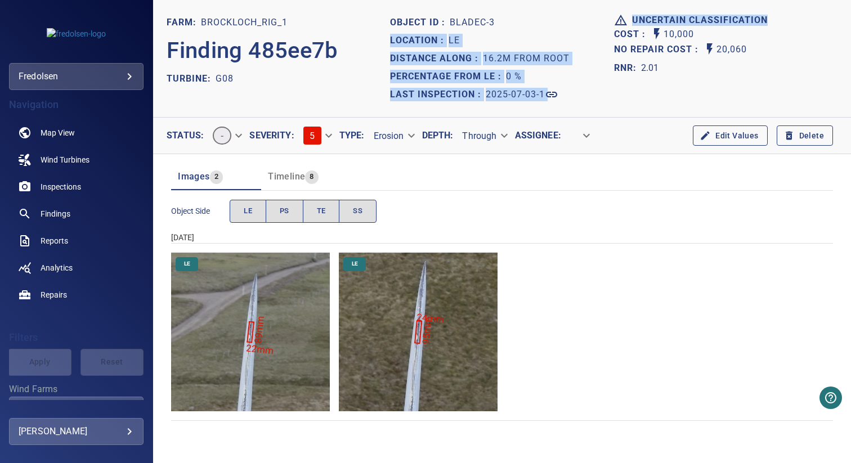
drag, startPoint x: 610, startPoint y: 20, endPoint x: 764, endPoint y: 17, distance: 154.2
click at [764, 17] on header "FARM: Brockloch_Rig_1 Finding 485ee7b TURBINE: G08 Object ID : bladeC-3 Locatio…" at bounding box center [502, 59] width 698 height 118
click at [758, 17] on h1 "Uncertain classification" at bounding box center [702, 20] width 140 height 11
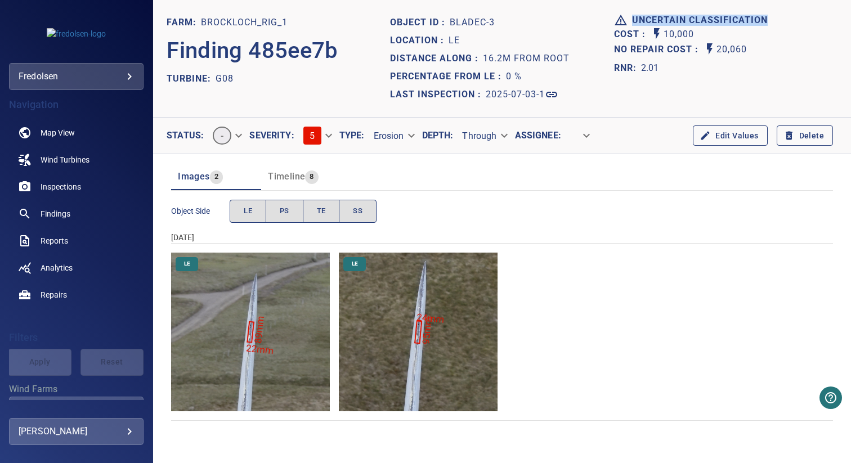
drag, startPoint x: 771, startPoint y: 17, endPoint x: 621, endPoint y: 20, distance: 150.3
click at [621, 20] on div "Uncertain classification" at bounding box center [725, 21] width 223 height 14
click at [634, 20] on h1 "Uncertain classification" at bounding box center [702, 20] width 140 height 11
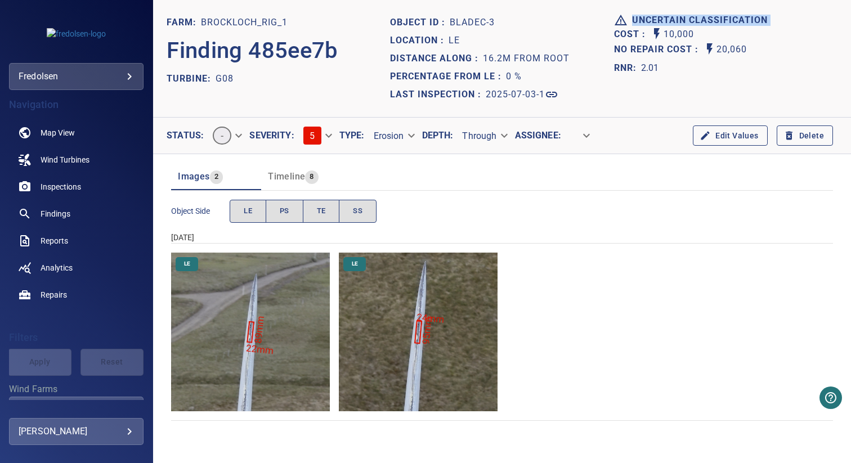
click at [634, 20] on h1 "Uncertain classification" at bounding box center [702, 20] width 140 height 11
click at [634, 21] on h1 "Uncertain classification" at bounding box center [702, 20] width 140 height 11
click at [685, 21] on h1 "Uncertain classification" at bounding box center [702, 20] width 140 height 11
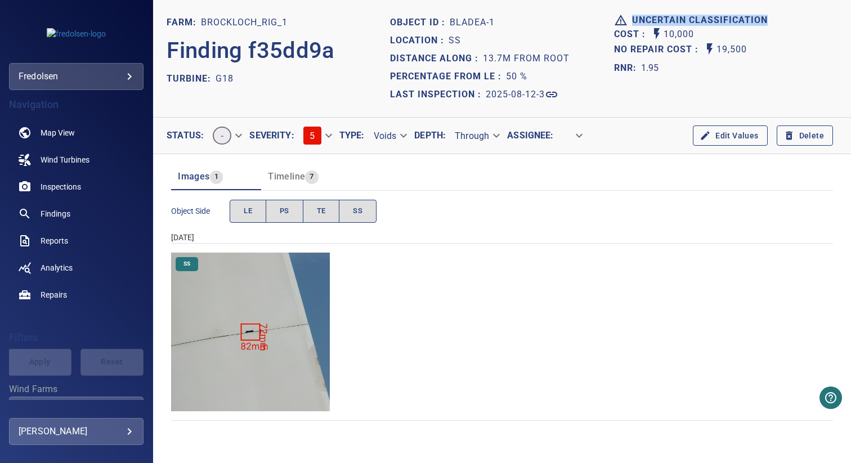
drag, startPoint x: 633, startPoint y: 19, endPoint x: 790, endPoint y: 19, distance: 156.5
click at [790, 19] on div "Uncertain classification" at bounding box center [725, 21] width 223 height 14
click at [643, 18] on h1 "Uncertain classification" at bounding box center [702, 20] width 140 height 11
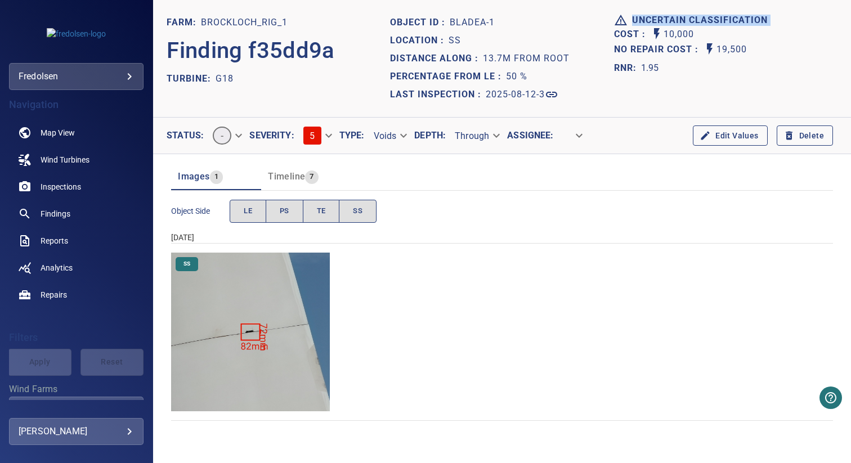
click at [622, 19] on icon at bounding box center [621, 21] width 14 height 14
click at [683, 19] on h1 "Uncertain classification" at bounding box center [702, 20] width 140 height 11
click at [661, 17] on h1 "Uncertain classification" at bounding box center [702, 20] width 140 height 11
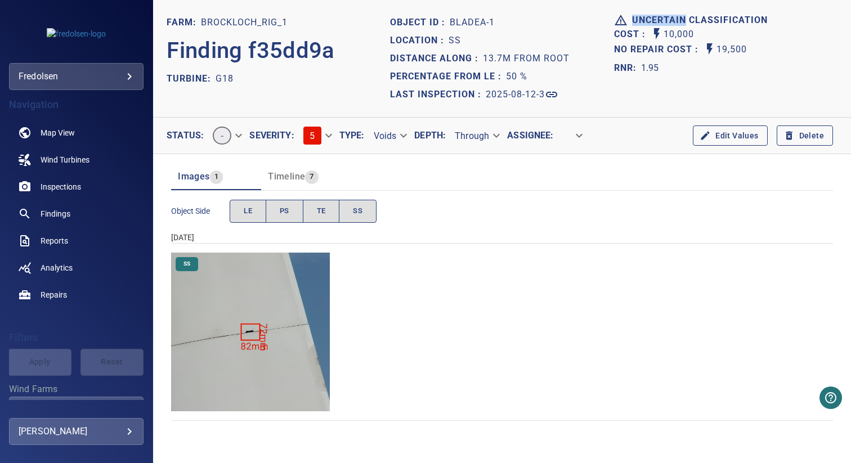
click at [661, 17] on h1 "Uncertain classification" at bounding box center [702, 20] width 140 height 11
click at [656, 19] on h1 "Uncertain classification" at bounding box center [702, 20] width 140 height 11
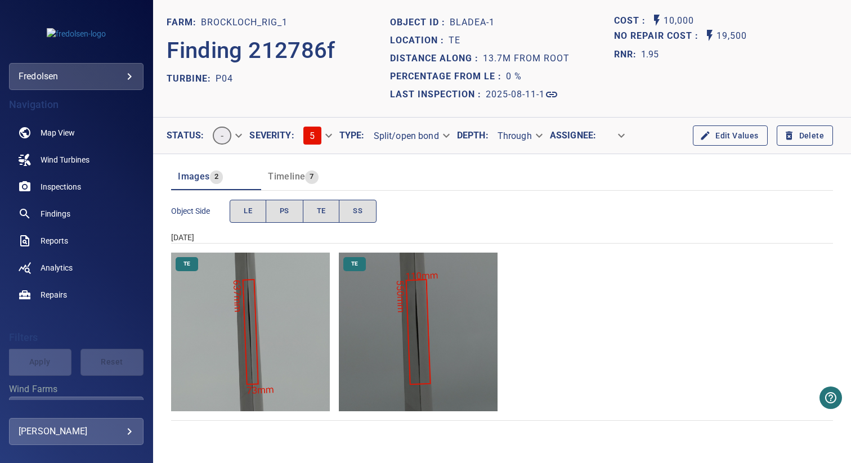
click at [239, 61] on p "Finding 212786f" at bounding box center [251, 51] width 169 height 34
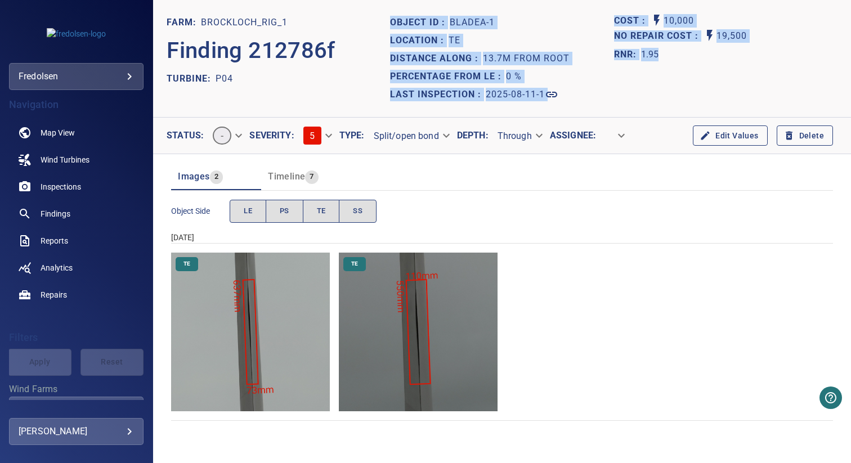
drag, startPoint x: 390, startPoint y: 20, endPoint x: 777, endPoint y: 90, distance: 393.4
click at [777, 90] on header "FARM: Brockloch_Rig_1 Finding 212786f TURBINE: P04 Object ID : bladeA-1 Locatio…" at bounding box center [502, 59] width 698 height 118
click at [564, 74] on div "Percentage from LE : 0 %" at bounding box center [501, 77] width 223 height 18
